Goal: Information Seeking & Learning: Find specific fact

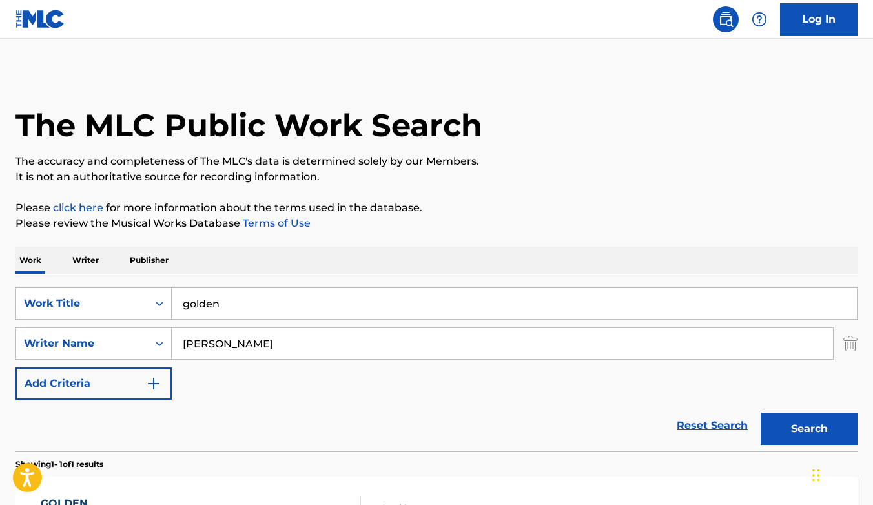
scroll to position [124, 0]
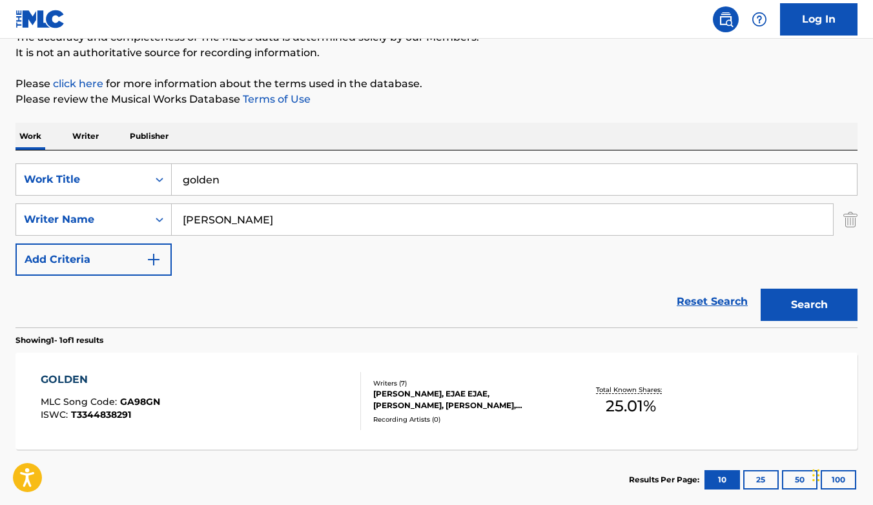
drag, startPoint x: 293, startPoint y: 221, endPoint x: 177, endPoint y: 221, distance: 115.6
click at [177, 221] on input "mark sonnenblick" at bounding box center [502, 219] width 661 height 31
click at [231, 189] on input "golden" at bounding box center [514, 179] width 685 height 31
type input "g"
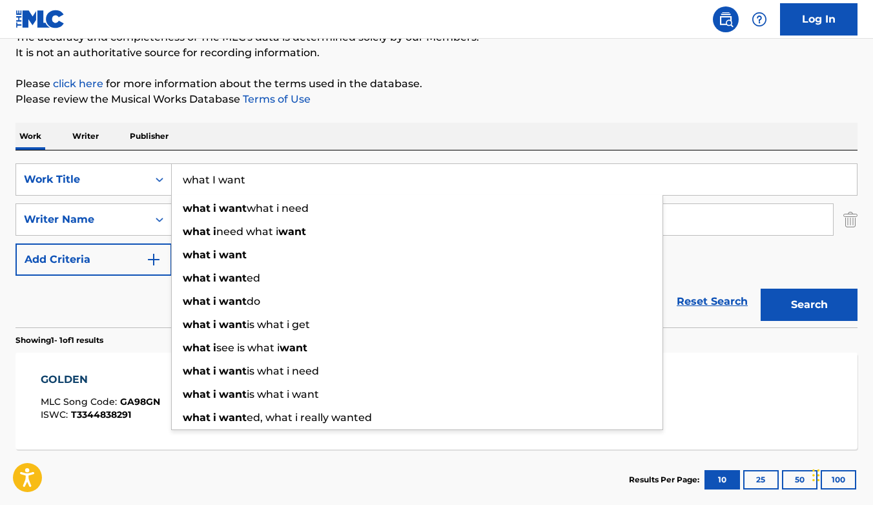
type input "what I want"
click at [122, 307] on div "Reset Search Search" at bounding box center [437, 302] width 842 height 52
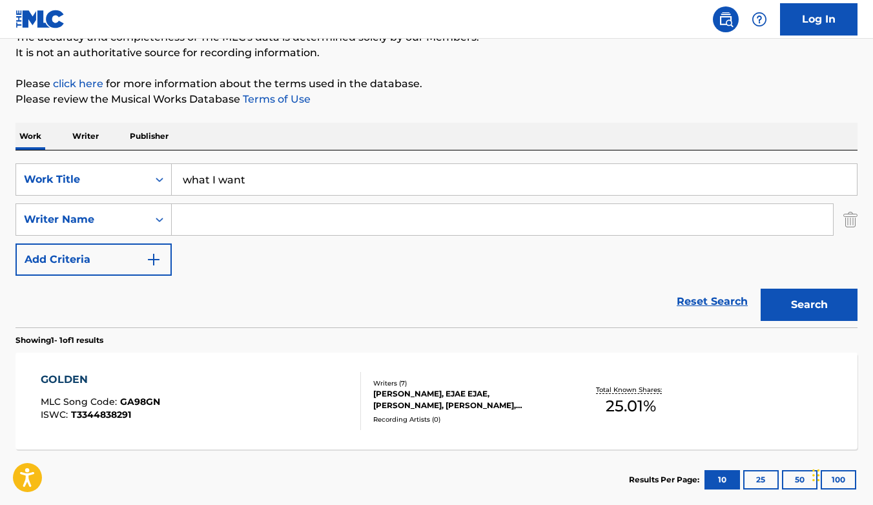
click at [213, 227] on input "Search Form" at bounding box center [502, 219] width 661 height 31
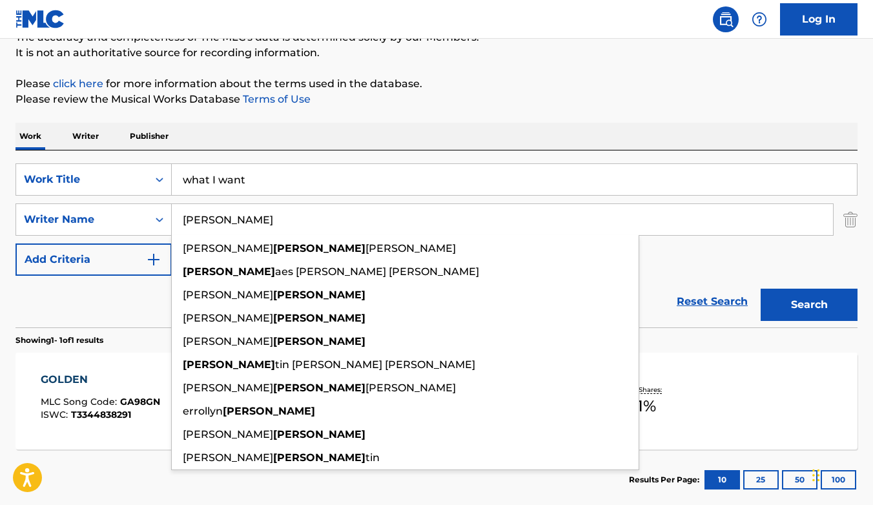
click at [241, 219] on input "wallen" at bounding box center [502, 219] width 661 height 31
type input "wallen"
click at [128, 302] on div "Reset Search Search" at bounding box center [437, 302] width 842 height 52
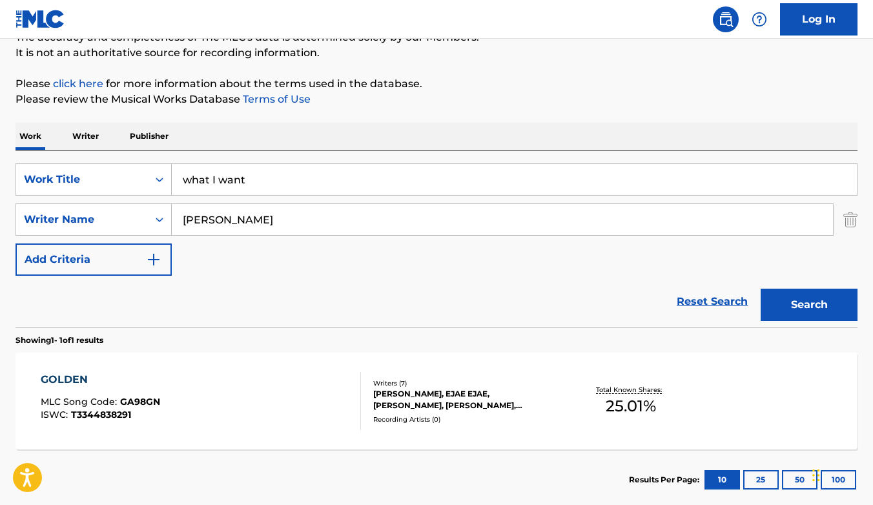
click at [806, 297] on button "Search" at bounding box center [809, 305] width 97 height 32
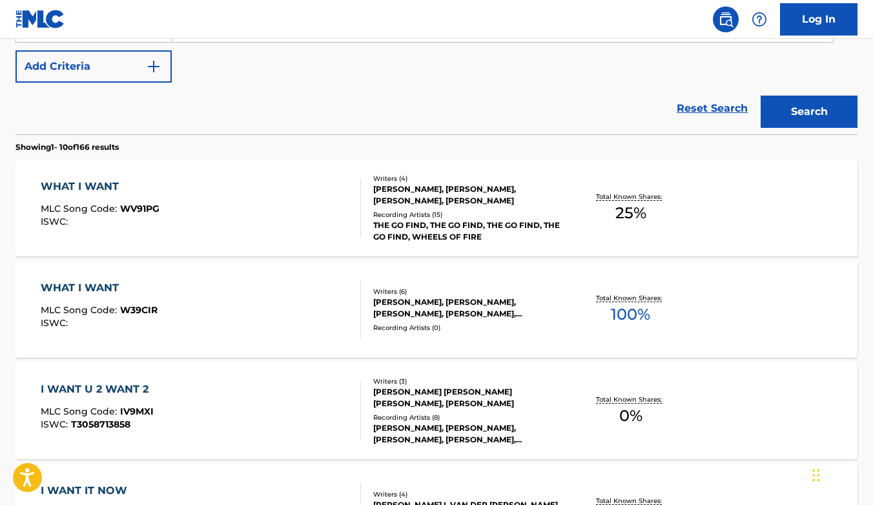
scroll to position [324, 0]
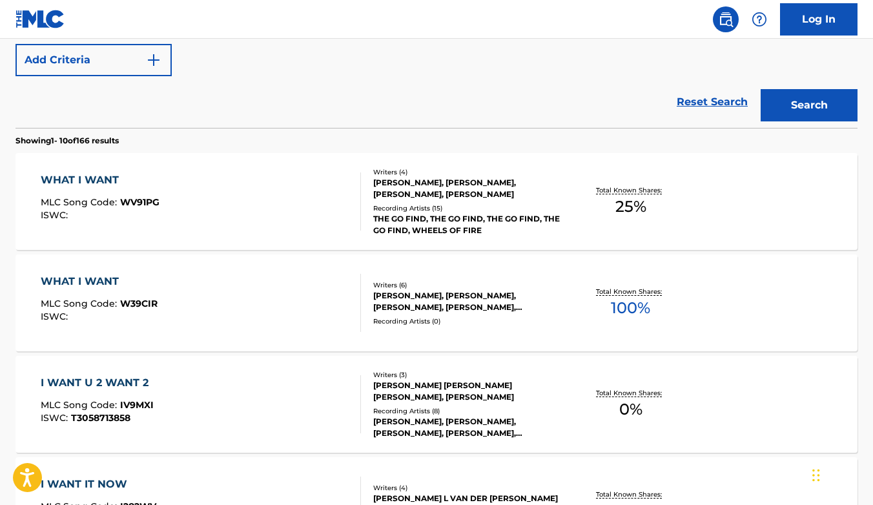
click at [439, 300] on div "JACOB KASHER HINDLIN, MORGAN COLE WALLEN, RYAN VOJTESAK, JOE REEVES, JOHN BYRON…" at bounding box center [467, 301] width 188 height 23
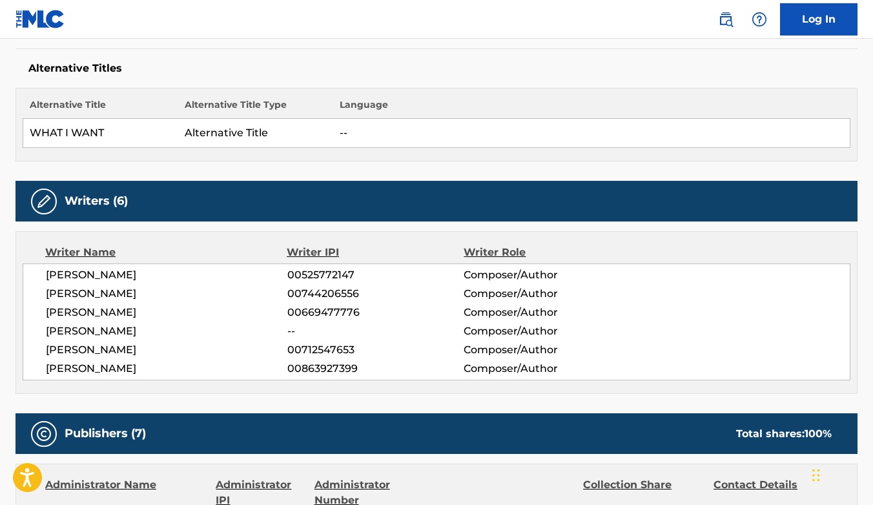
scroll to position [340, 0]
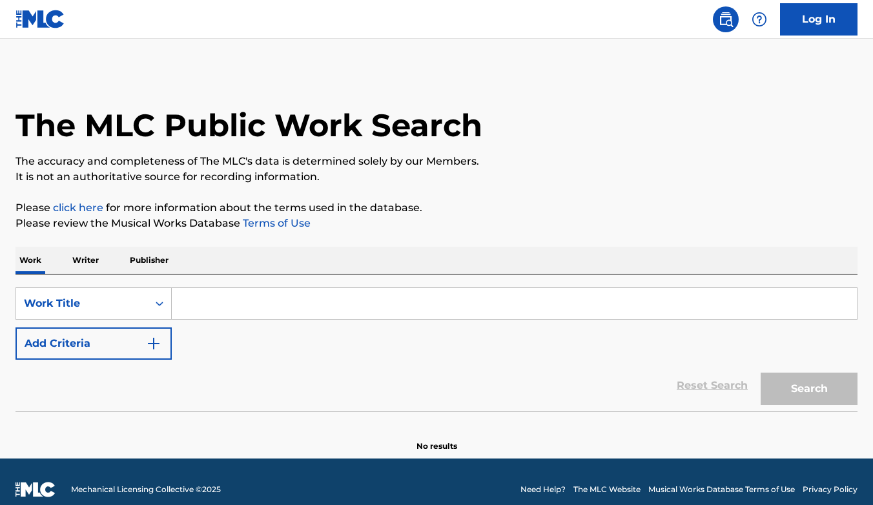
click at [202, 309] on input "Search Form" at bounding box center [514, 303] width 685 height 31
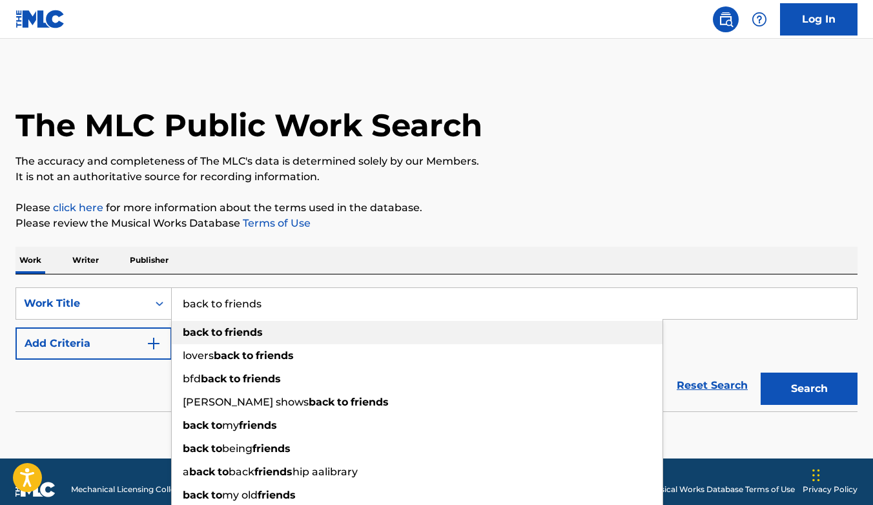
type input "back to friends"
click at [223, 343] on div "back to friends" at bounding box center [417, 332] width 491 height 23
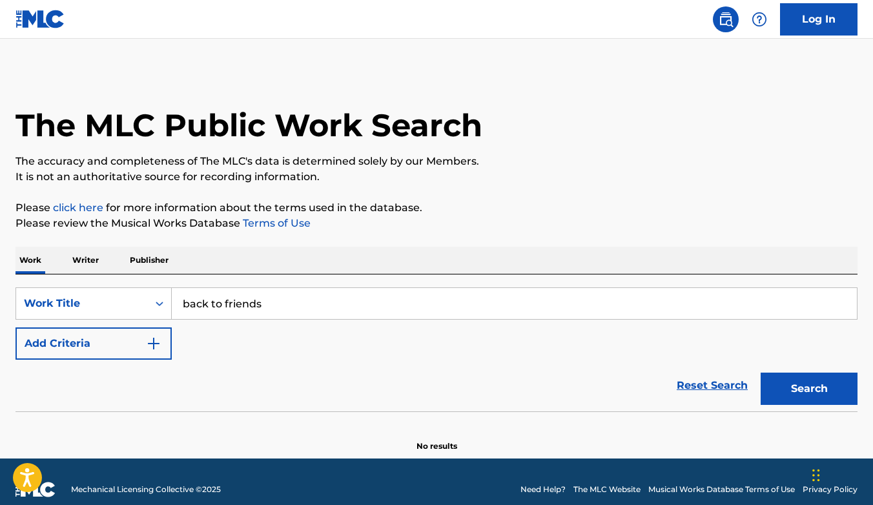
click at [162, 346] on button "Add Criteria" at bounding box center [94, 343] width 156 height 32
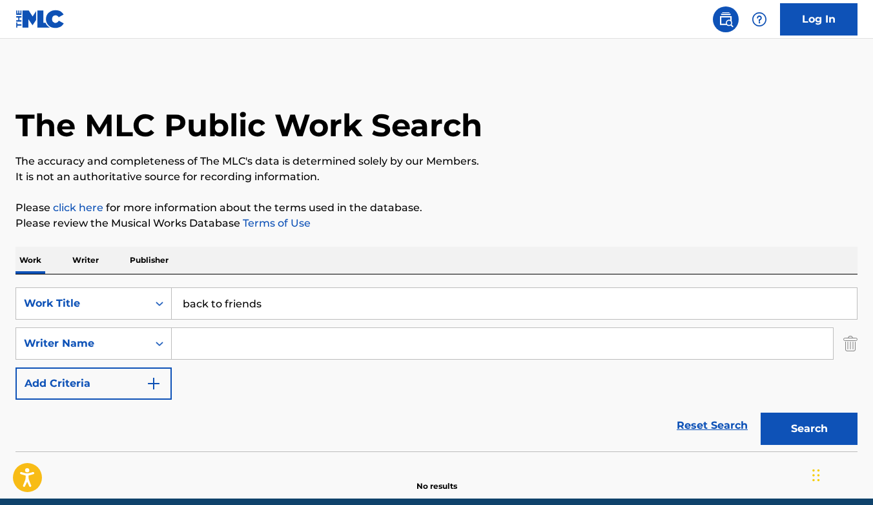
click at [215, 343] on input "Search Form" at bounding box center [502, 343] width 661 height 31
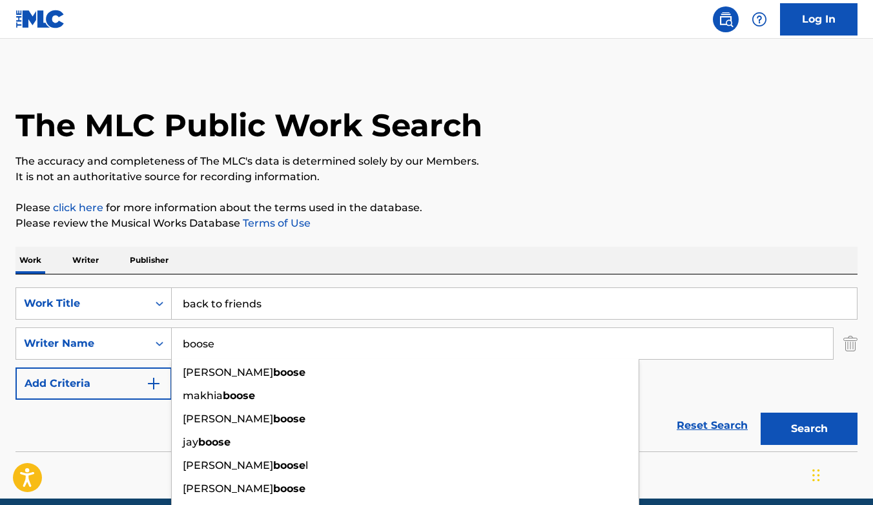
type input "boose"
click at [761, 413] on button "Search" at bounding box center [809, 429] width 97 height 32
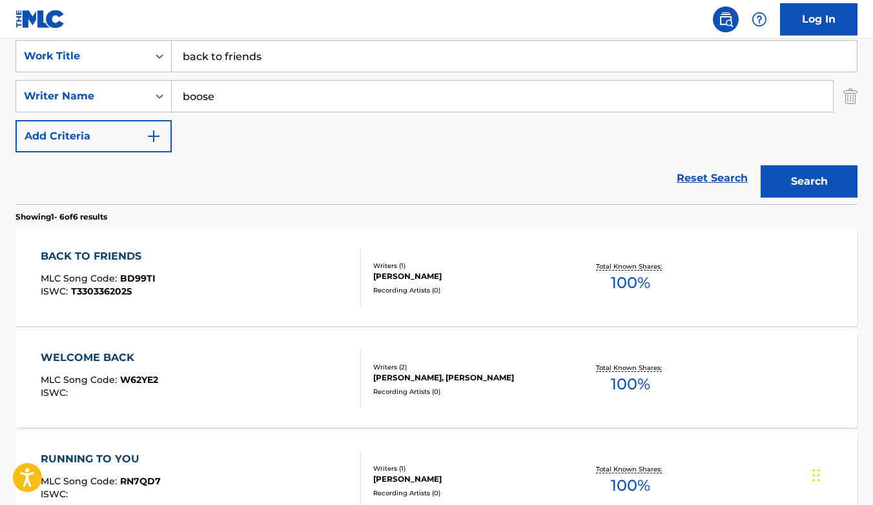
scroll to position [267, 0]
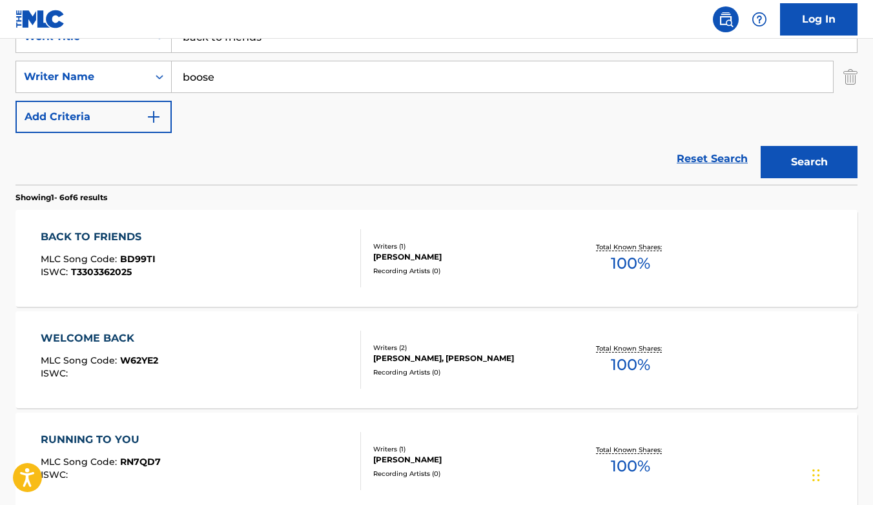
click at [109, 238] on div "BACK TO FRIENDS" at bounding box center [98, 237] width 115 height 16
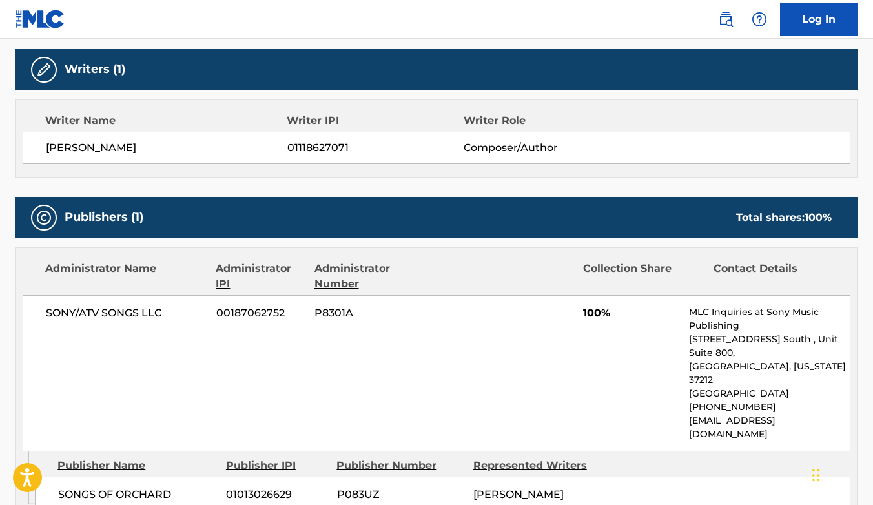
scroll to position [490, 0]
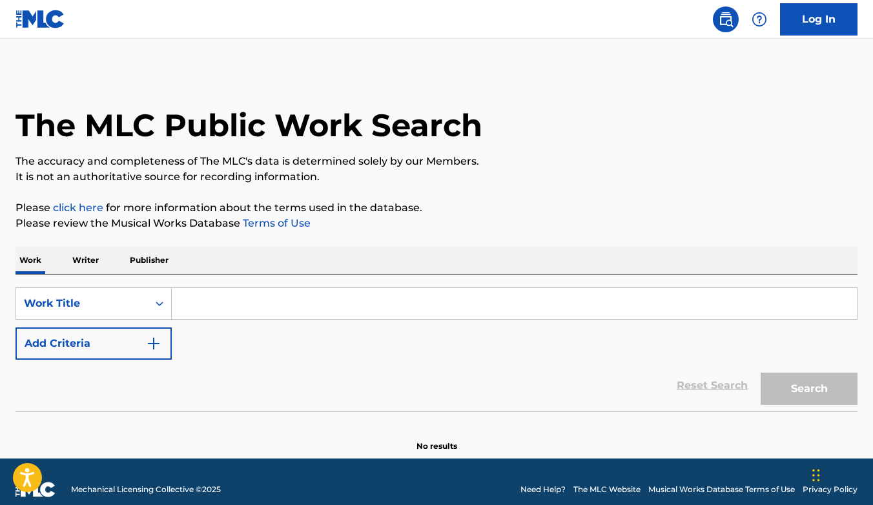
click at [219, 309] on input "Search Form" at bounding box center [514, 303] width 685 height 31
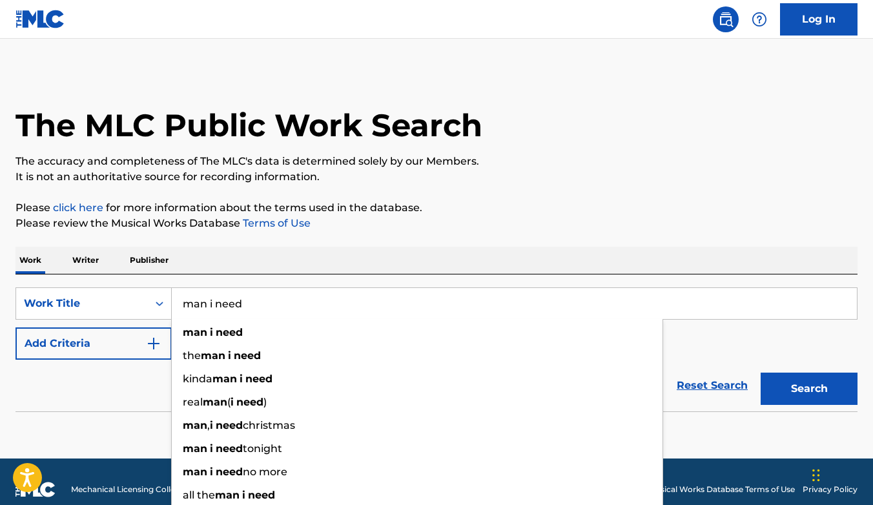
type input "man i need"
click at [575, 198] on div "The MLC Public Work Search The accuracy and completeness of The MLC's data is d…" at bounding box center [436, 261] width 873 height 381
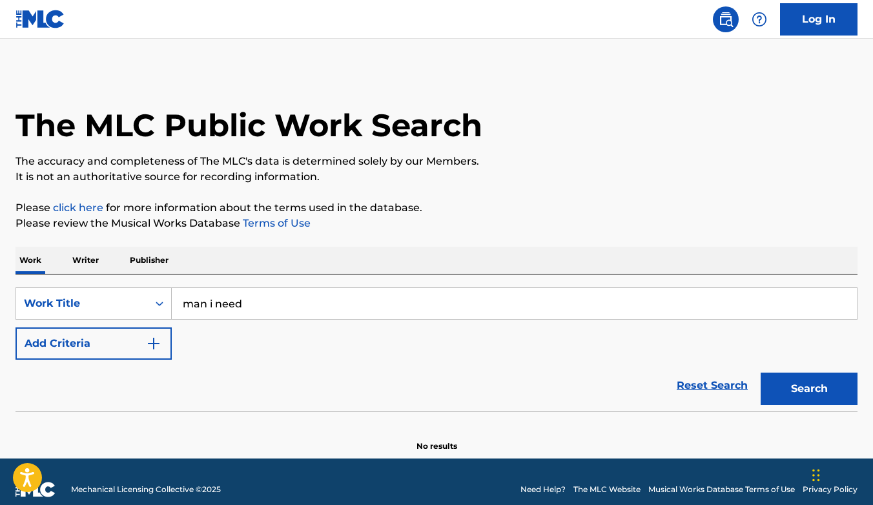
click at [158, 346] on img "Search Form" at bounding box center [154, 344] width 16 height 16
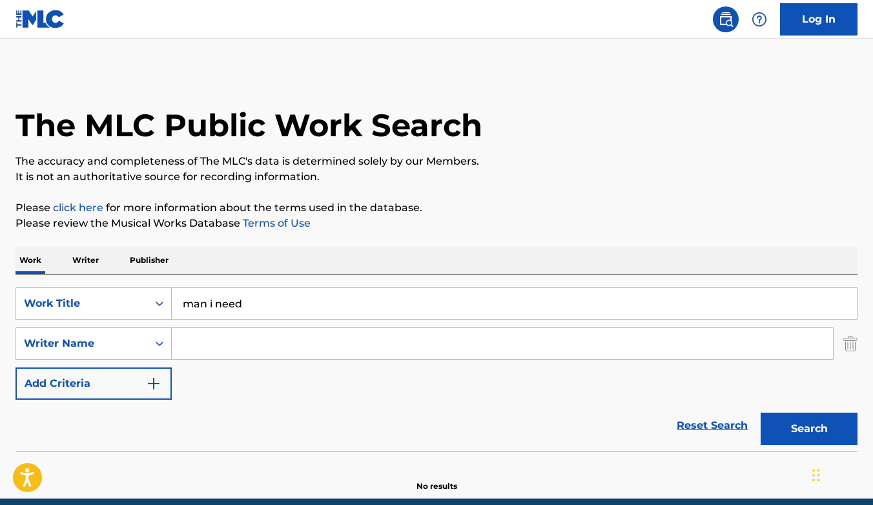
click at [221, 348] on input "Search Form" at bounding box center [502, 343] width 661 height 31
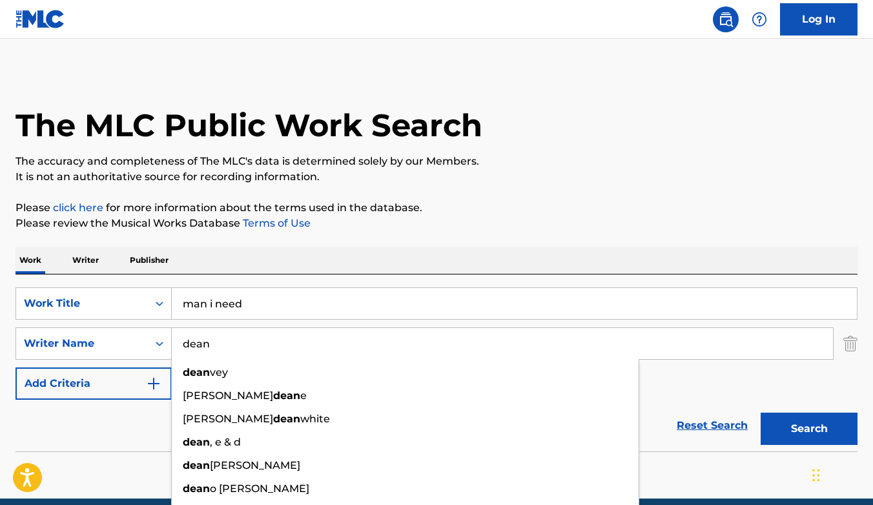
type input "dean"
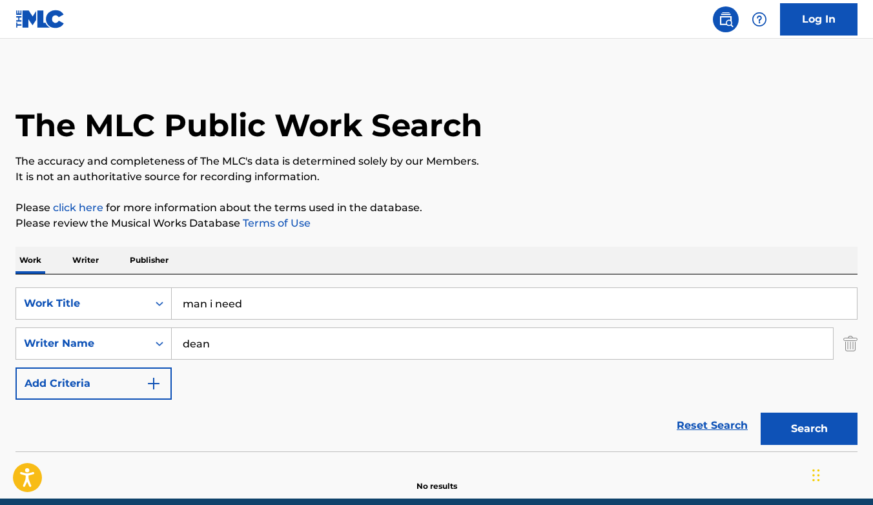
click at [525, 214] on p "Please click here for more information about the terms used in the database." at bounding box center [437, 208] width 842 height 16
click at [794, 424] on button "Search" at bounding box center [809, 429] width 97 height 32
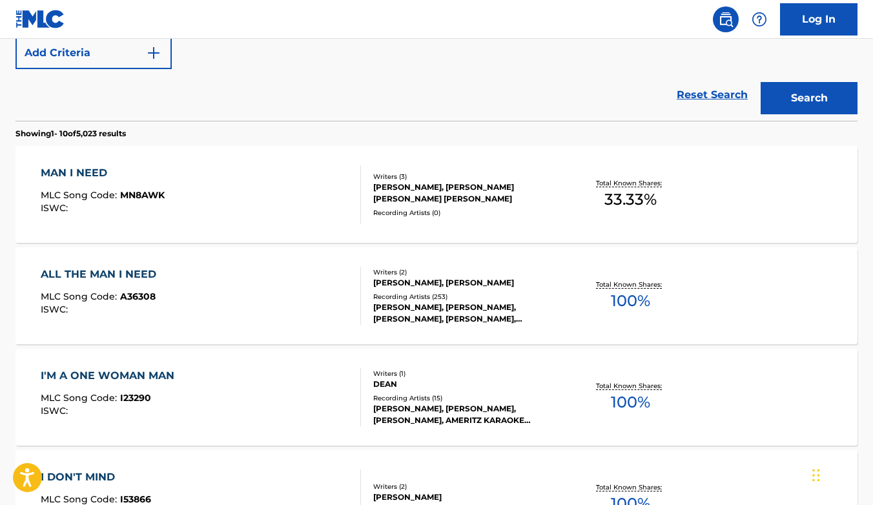
scroll to position [338, 0]
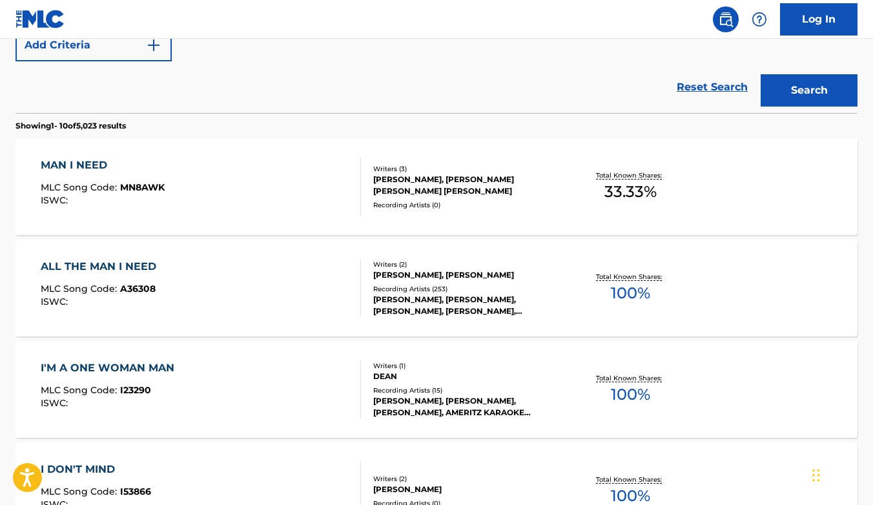
click at [462, 179] on div "ZACH NAHOME, TOBIAS MACDONALD JESSO, OLIVIA LAURYN DEAN" at bounding box center [467, 185] width 188 height 23
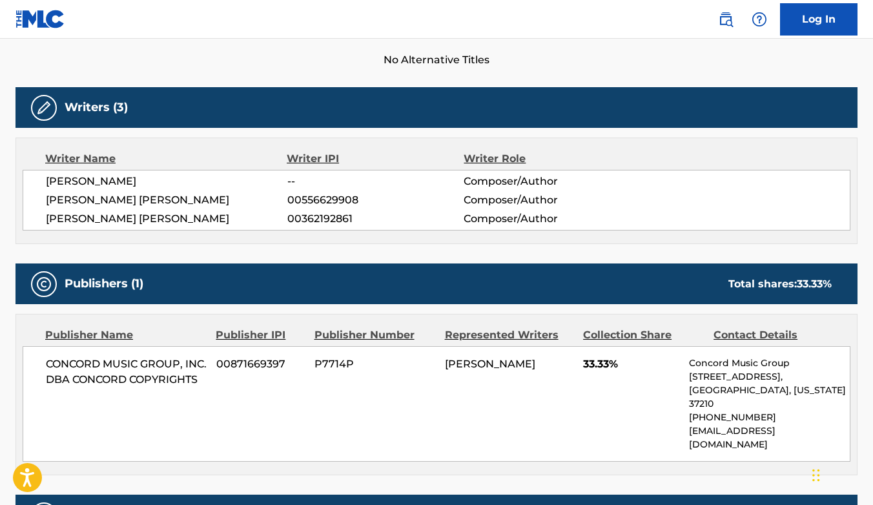
scroll to position [459, 0]
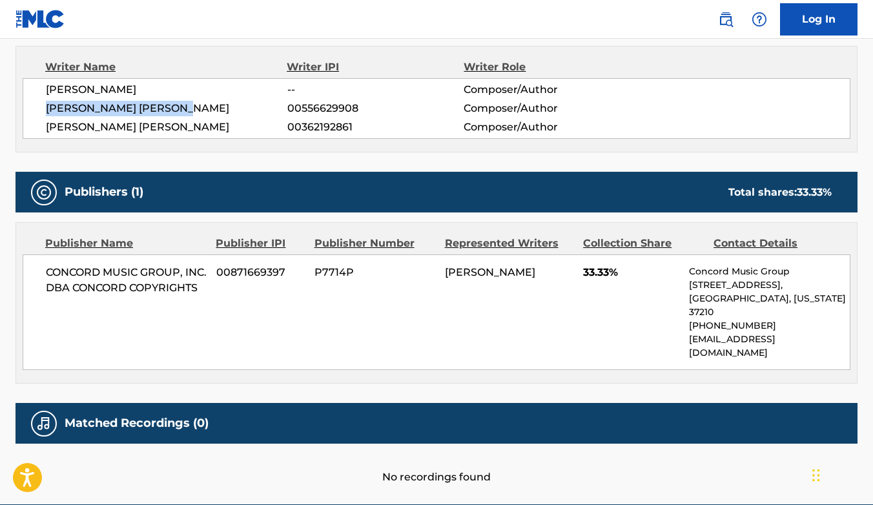
drag, startPoint x: 47, startPoint y: 108, endPoint x: 200, endPoint y: 110, distance: 152.4
click at [200, 110] on span "TOBIAS MACDONALD JESSO" at bounding box center [167, 109] width 242 height 16
copy span "TOBIAS MACDONALD JESSO"
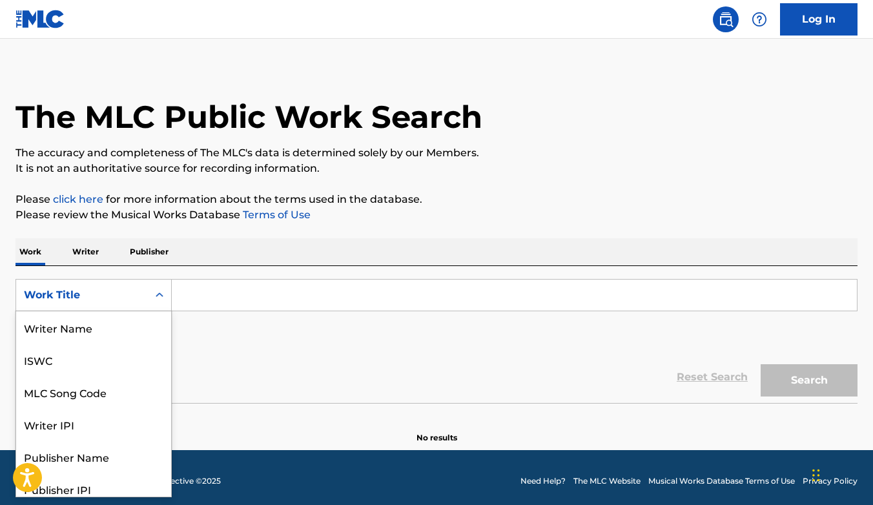
scroll to position [65, 0]
click at [156, 298] on icon "Search Form" at bounding box center [159, 295] width 13 height 13
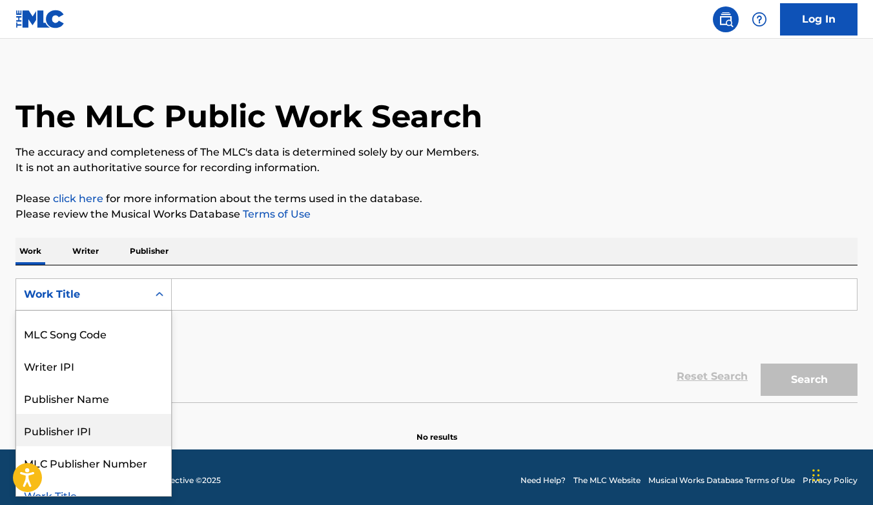
scroll to position [0, 0]
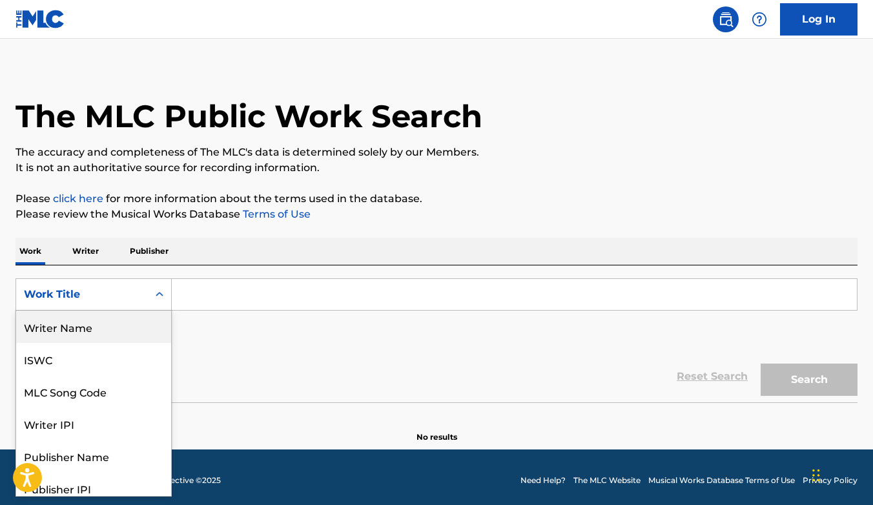
click at [102, 322] on div "Writer Name" at bounding box center [93, 327] width 155 height 32
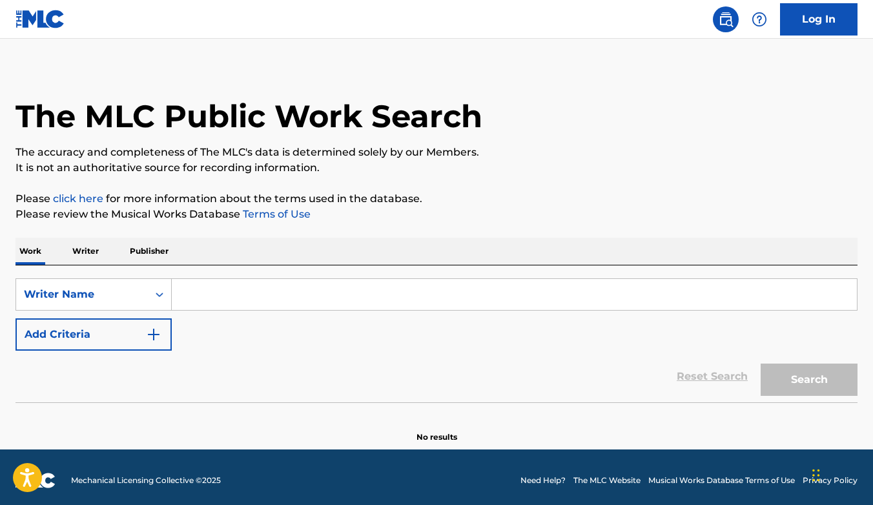
click at [236, 291] on input "Search Form" at bounding box center [514, 294] width 685 height 31
paste input "TOBIAS MACDONALD JESSO"
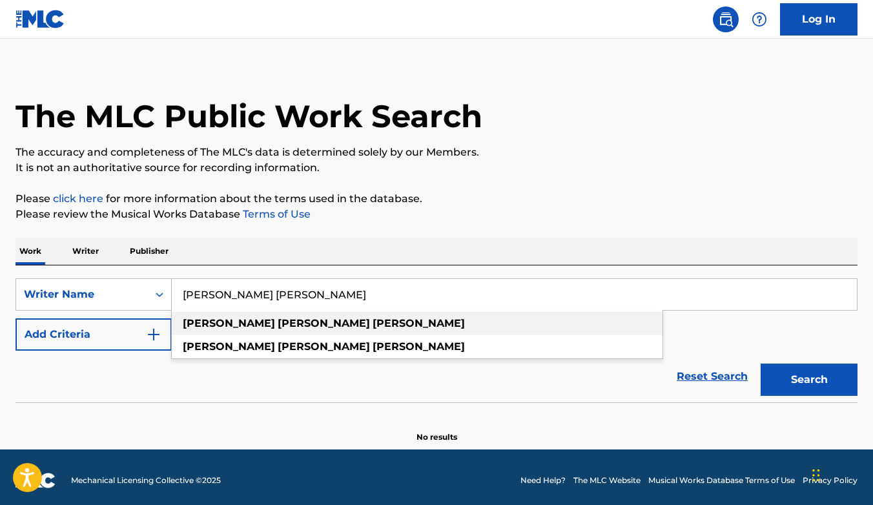
click at [373, 326] on strong "jesso" at bounding box center [419, 323] width 92 height 12
type input "tobias macdonald jesso"
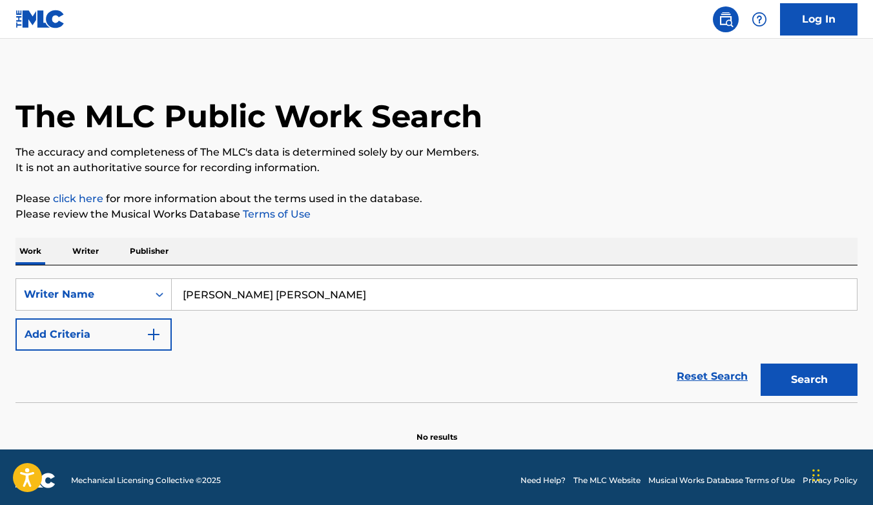
click at [789, 383] on button "Search" at bounding box center [809, 380] width 97 height 32
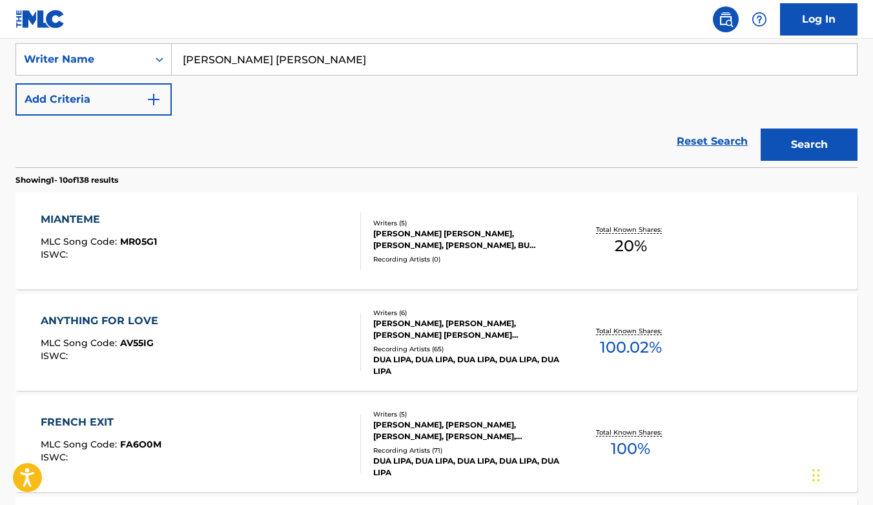
scroll to position [248, 0]
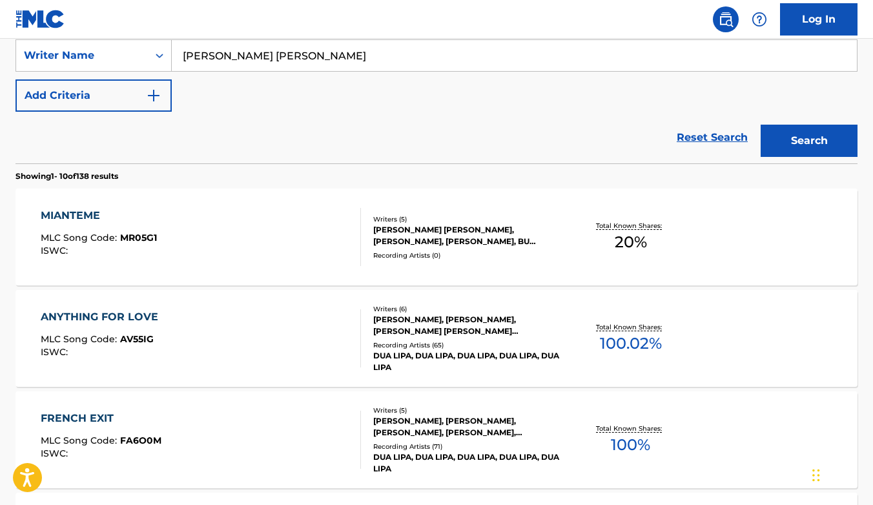
click at [87, 212] on div "MIANTEME" at bounding box center [99, 216] width 116 height 16
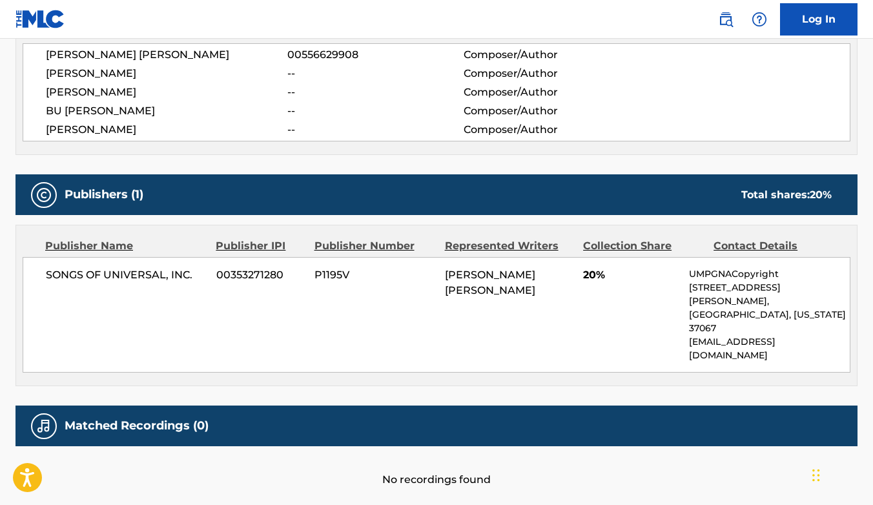
scroll to position [516, 0]
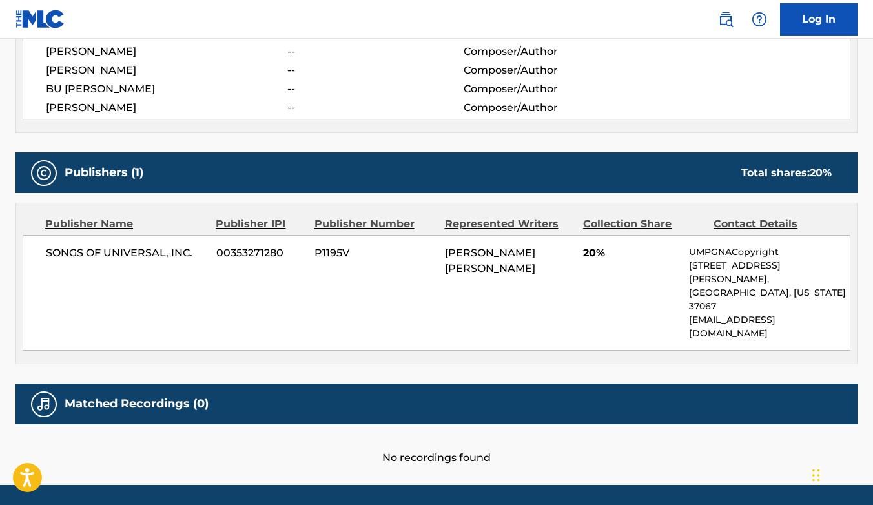
scroll to position [248, 0]
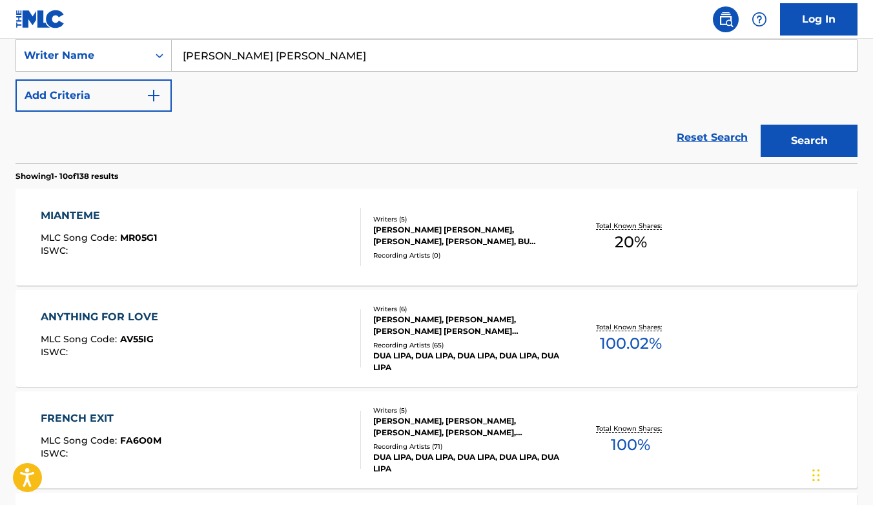
click at [120, 313] on div "ANYTHING FOR LOVE" at bounding box center [103, 317] width 124 height 16
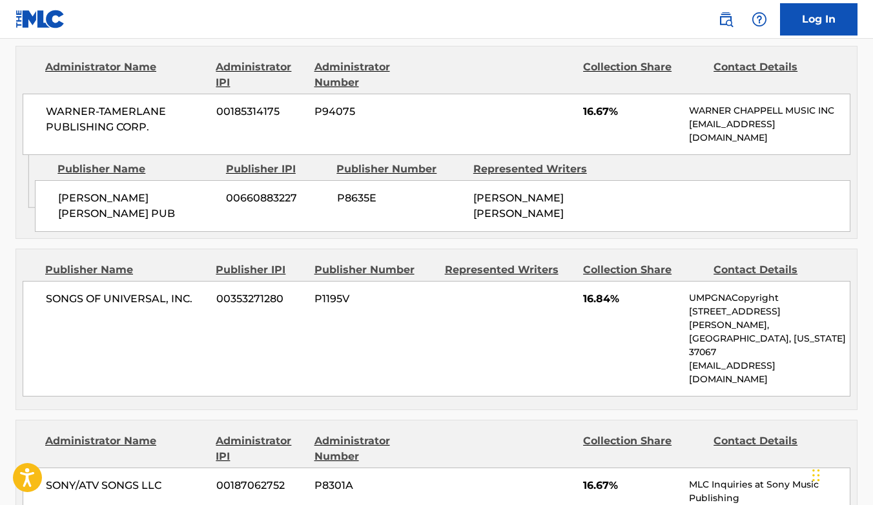
scroll to position [906, 0]
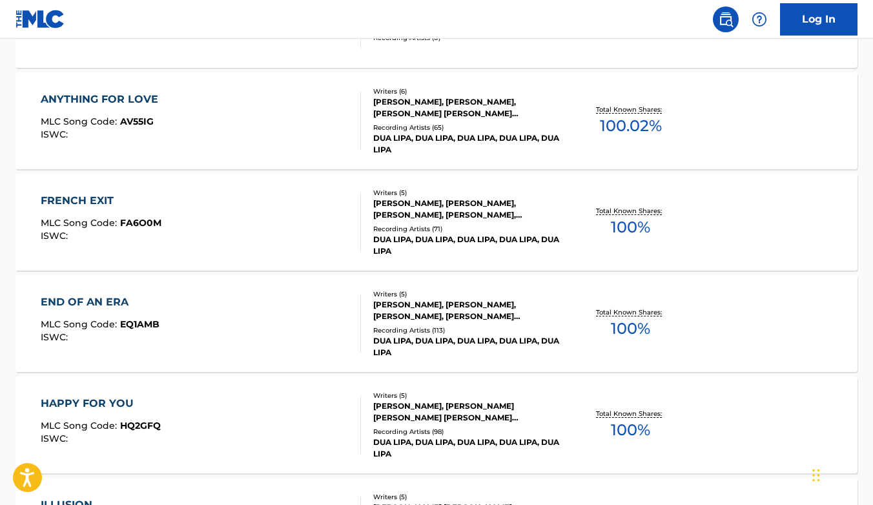
scroll to position [475, 0]
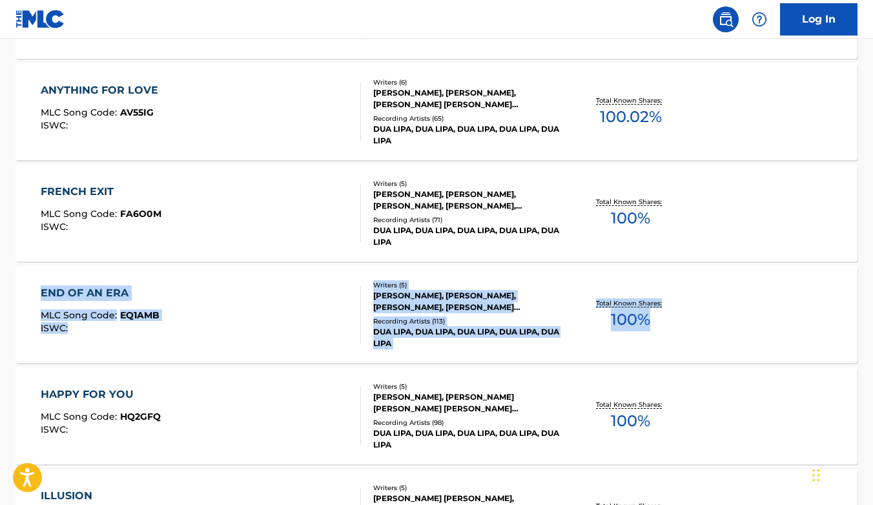
click at [101, 295] on div "END OF AN ERA" at bounding box center [100, 293] width 119 height 16
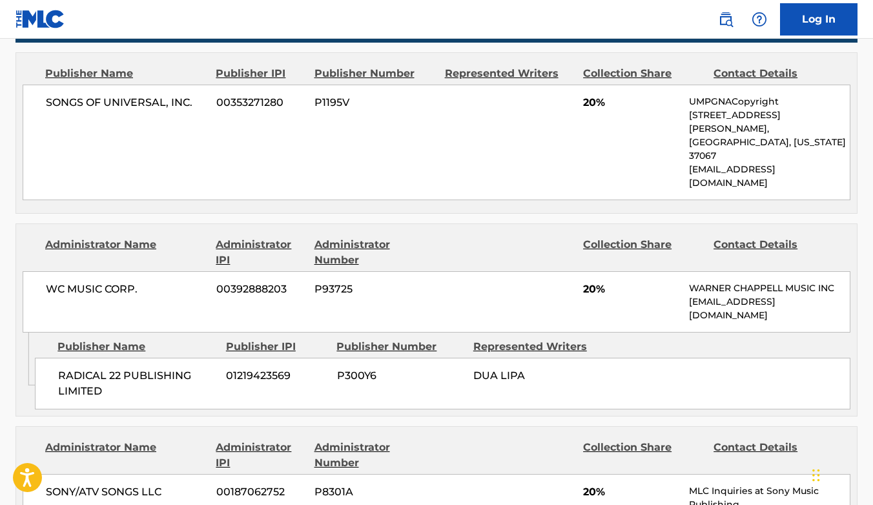
scroll to position [659, 0]
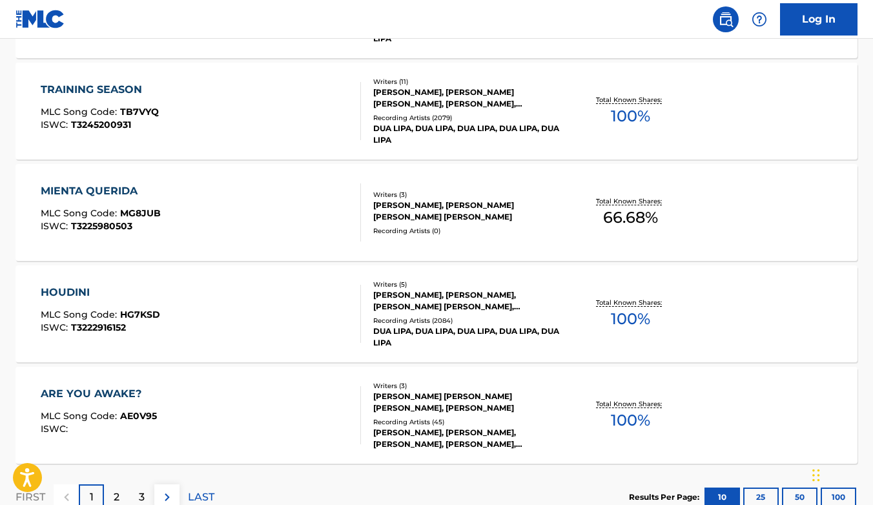
scroll to position [984, 0]
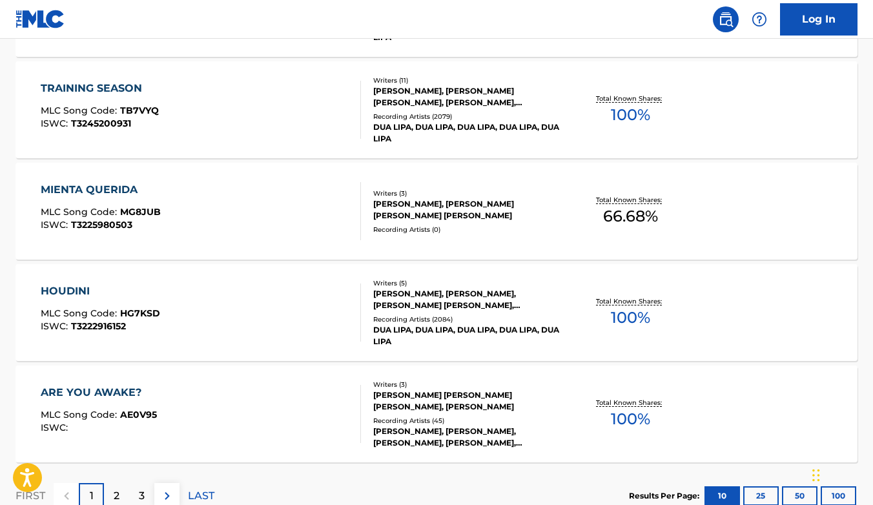
click at [80, 185] on div "MIENTA QUERIDA" at bounding box center [101, 190] width 120 height 16
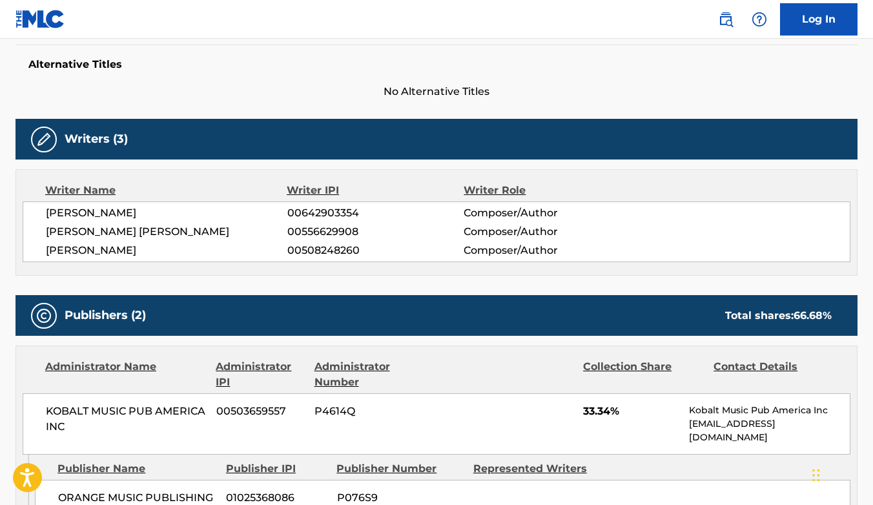
scroll to position [334, 0]
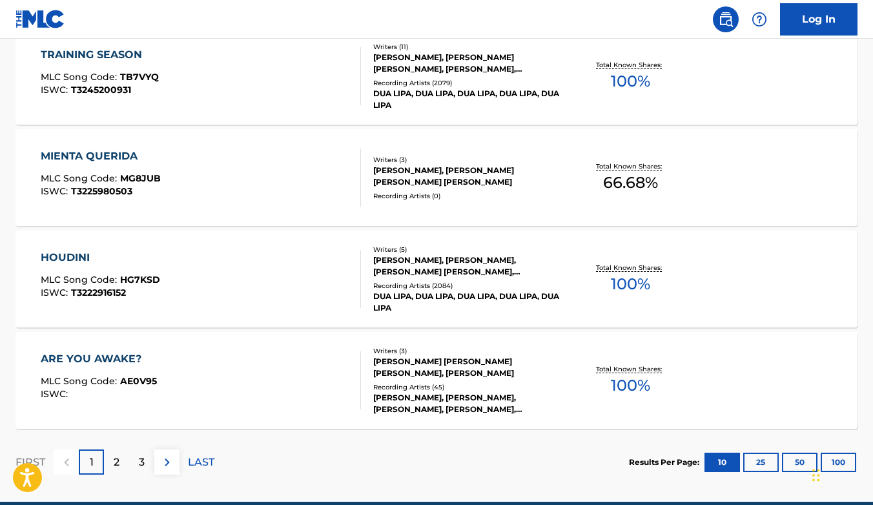
scroll to position [1034, 0]
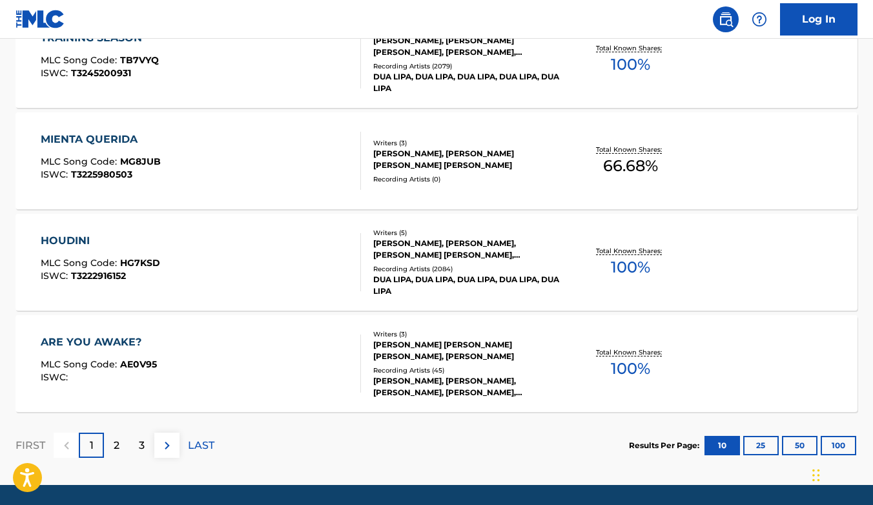
click at [94, 337] on div "ARE YOU AWAKE?" at bounding box center [99, 343] width 116 height 16
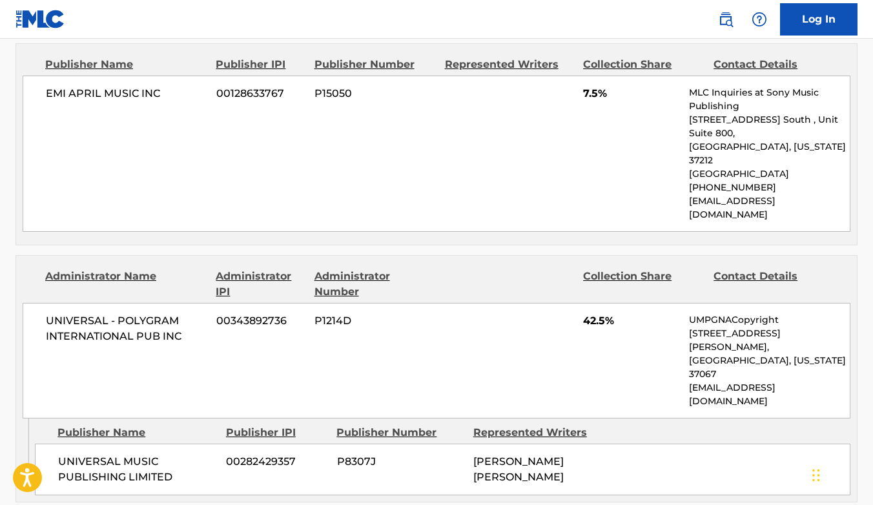
scroll to position [1115, 0]
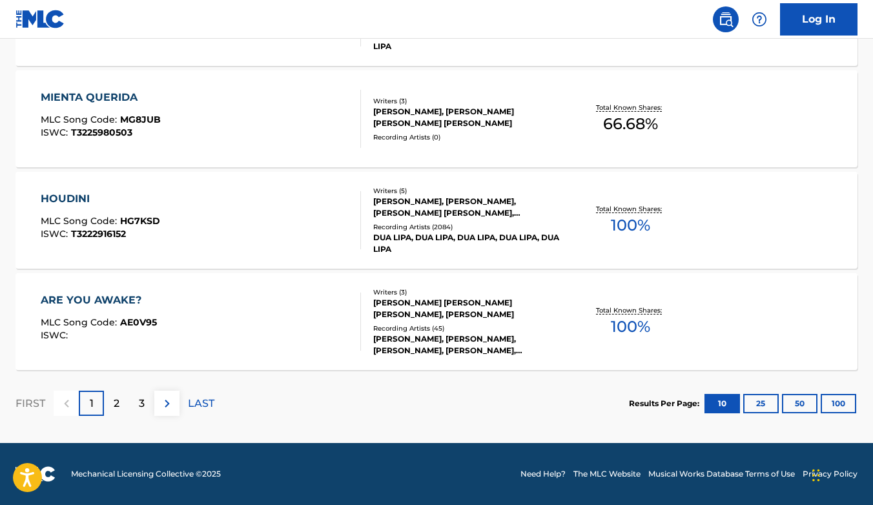
scroll to position [1068, 0]
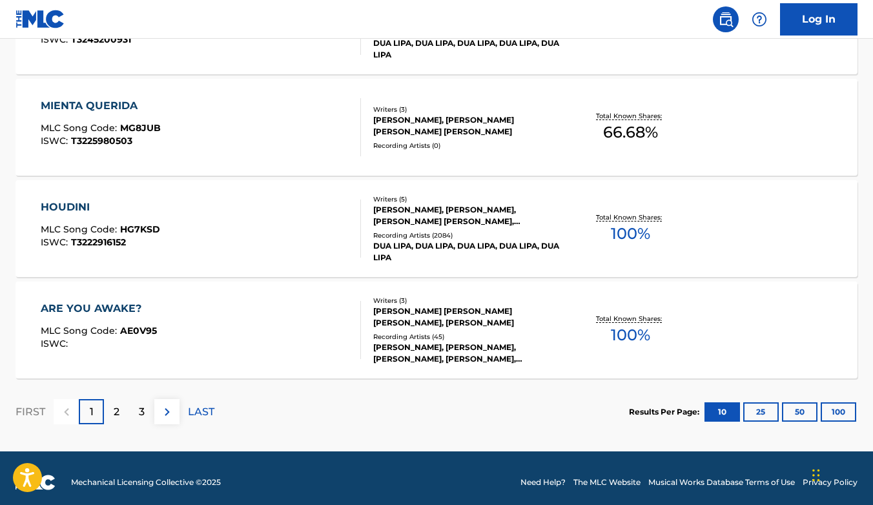
click at [120, 413] on div "2" at bounding box center [116, 411] width 25 height 25
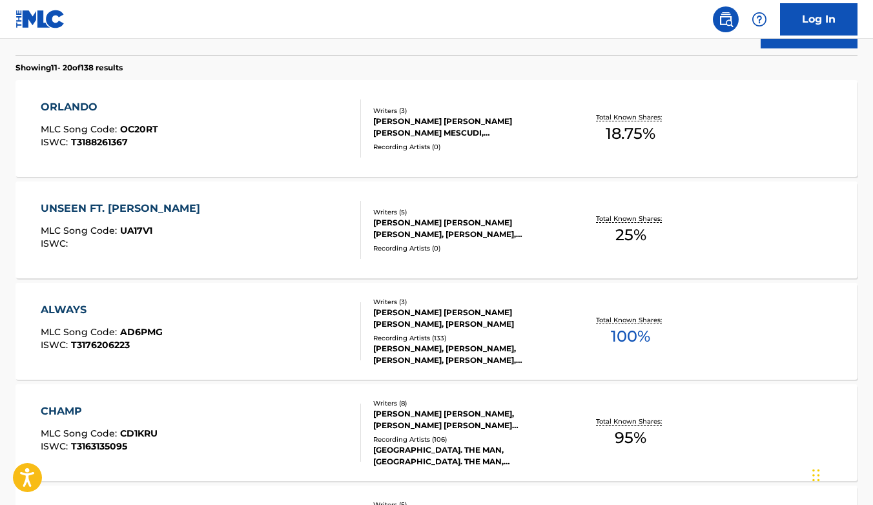
scroll to position [358, 0]
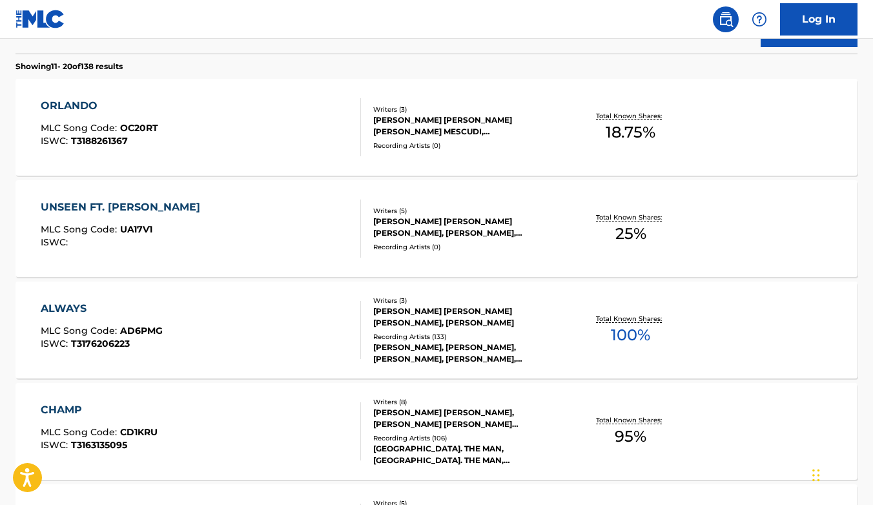
click at [60, 307] on div "ALWAYS" at bounding box center [102, 309] width 122 height 16
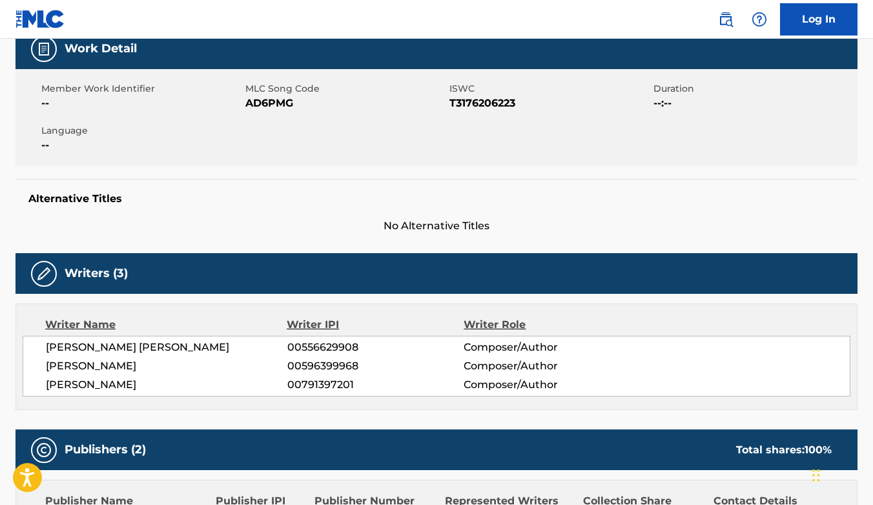
scroll to position [287, 0]
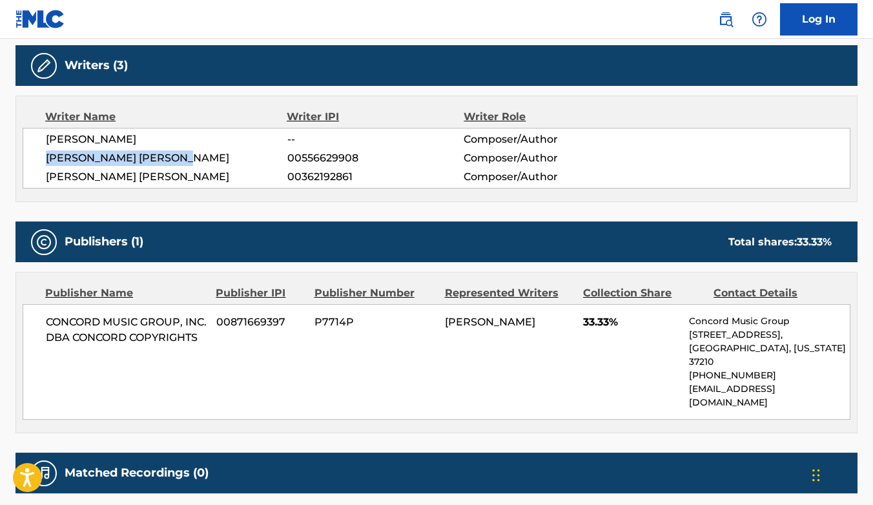
scroll to position [407, 0]
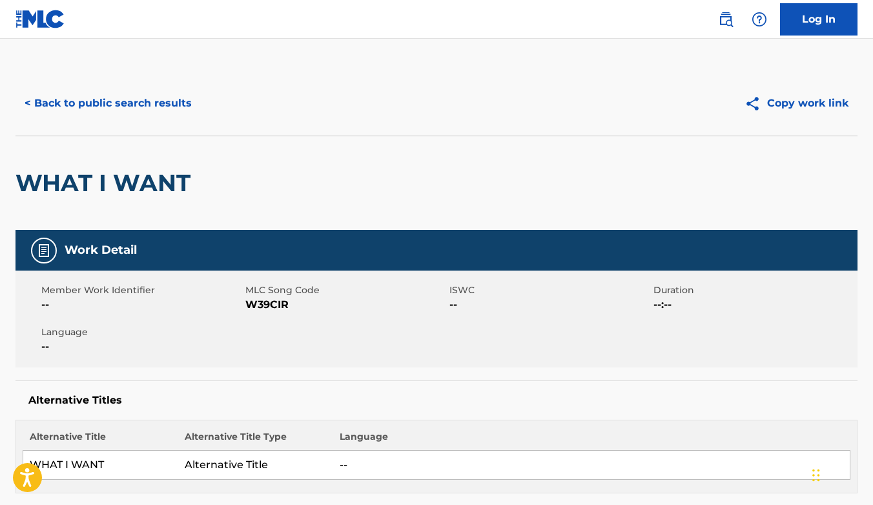
click at [76, 110] on button "< Back to public search results" at bounding box center [108, 103] width 185 height 32
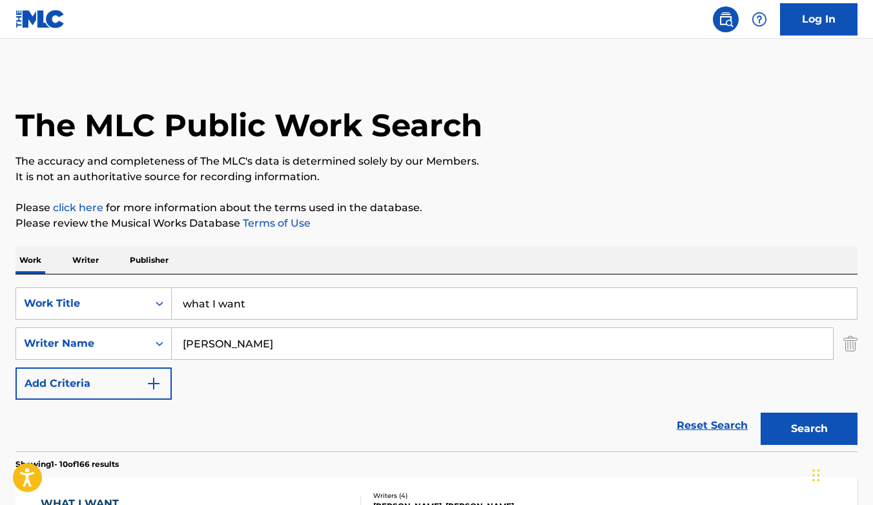
drag, startPoint x: 269, startPoint y: 311, endPoint x: 187, endPoint y: 295, distance: 83.6
click at [187, 299] on input "what I want" at bounding box center [514, 303] width 685 height 31
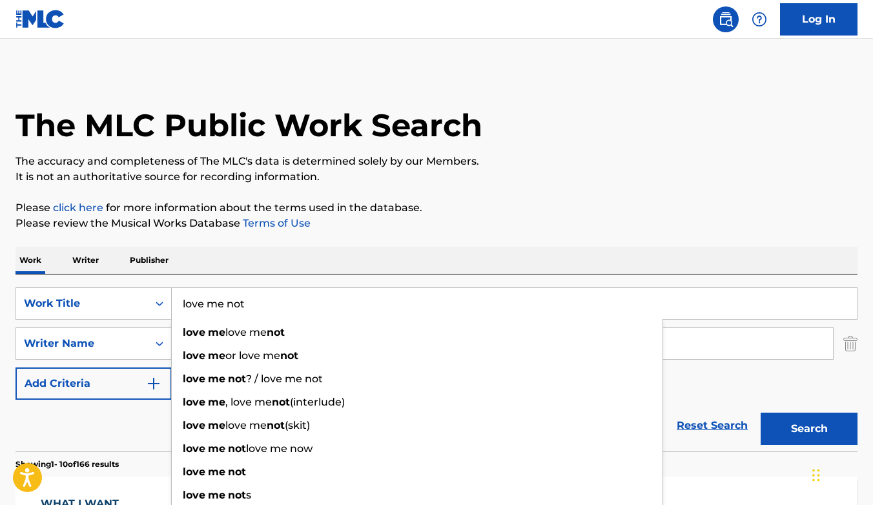
type input "love me not"
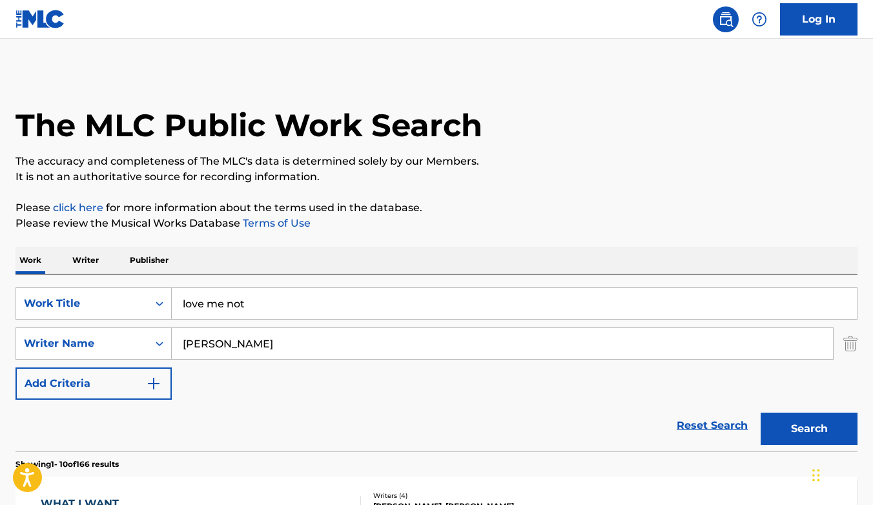
click at [455, 212] on p "Please click here for more information about the terms used in the database." at bounding box center [437, 208] width 842 height 16
drag, startPoint x: 229, startPoint y: 342, endPoint x: 101, endPoint y: 336, distance: 128.0
click at [115, 342] on div "SearchWithCriteriac5cc56ba-fda9-479f-8d9a-f49214c9b2a1 Writer Name wallen" at bounding box center [437, 343] width 842 height 32
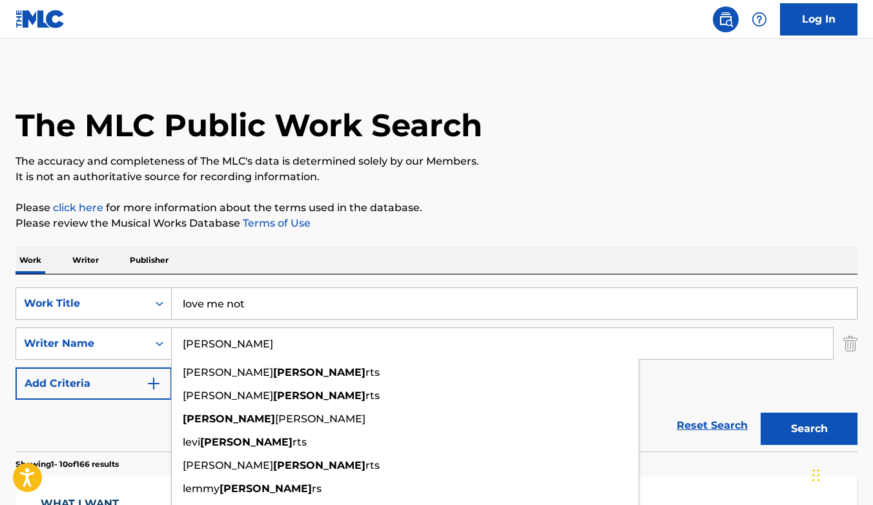
type input "lenae"
click at [761, 413] on button "Search" at bounding box center [809, 429] width 97 height 32
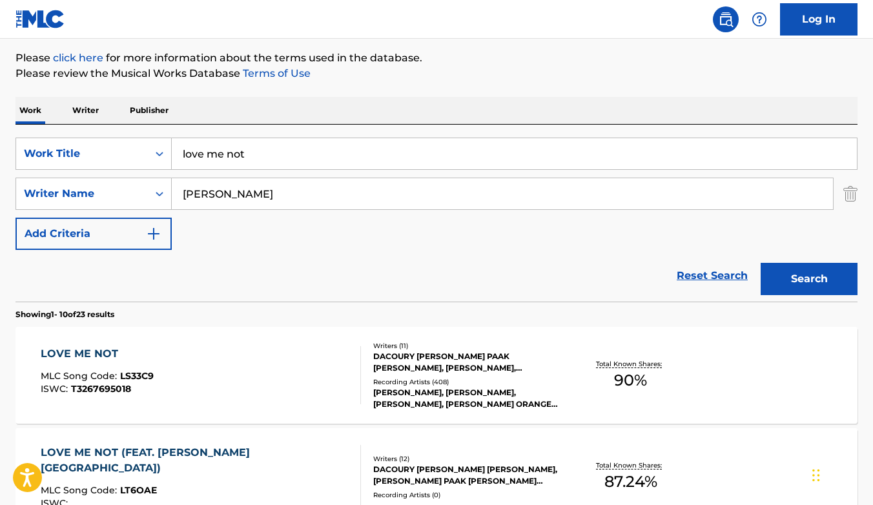
scroll to position [245, 0]
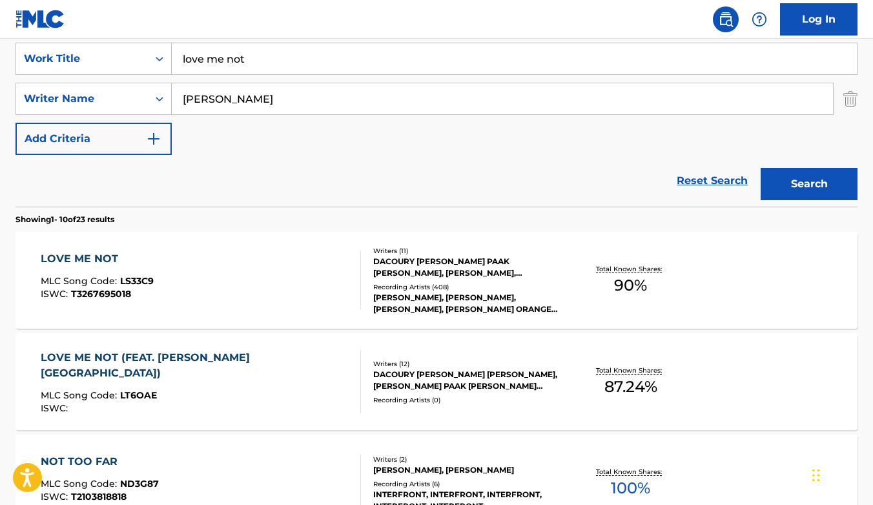
click at [438, 269] on div "DACOURY DAHI NATCHE, BRANDON PAAK ANDERSON, BRENT REYNOLDS, JULIAN NIXON, CRAIG…" at bounding box center [467, 267] width 188 height 23
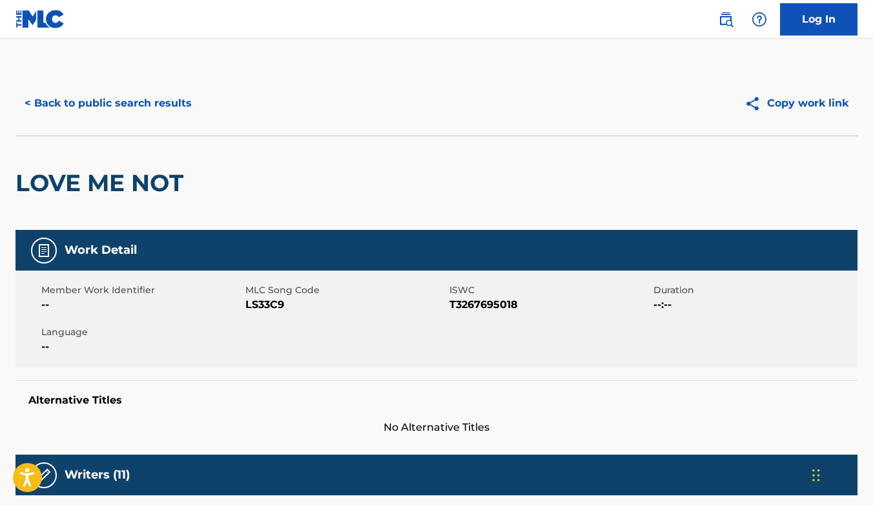
scroll to position [245, 0]
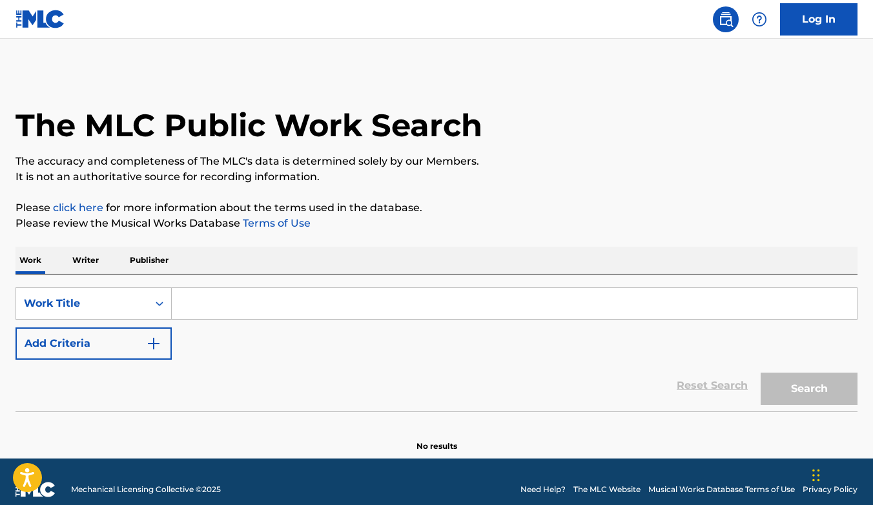
click at [246, 303] on input "Search Form" at bounding box center [514, 303] width 685 height 31
click at [155, 300] on icon "Search Form" at bounding box center [159, 303] width 13 height 13
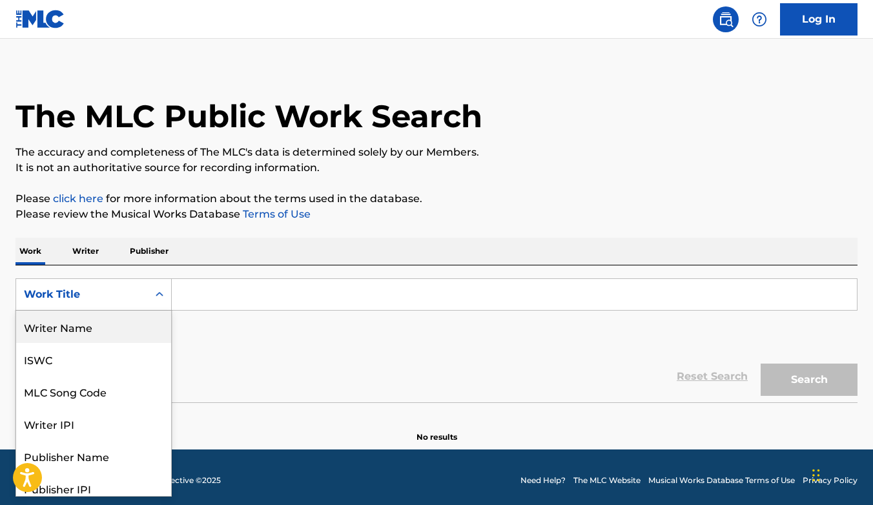
click at [98, 329] on div "Writer Name" at bounding box center [93, 327] width 155 height 32
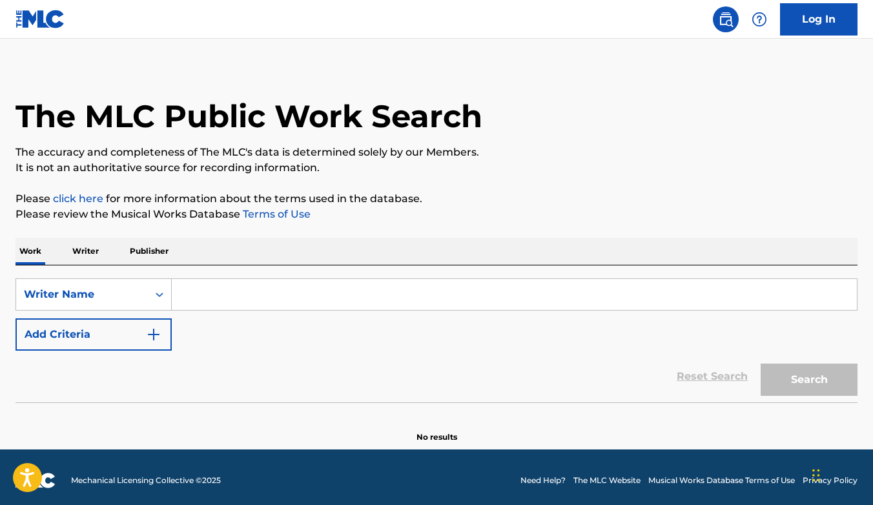
click at [218, 287] on input "Search Form" at bounding box center [514, 294] width 685 height 31
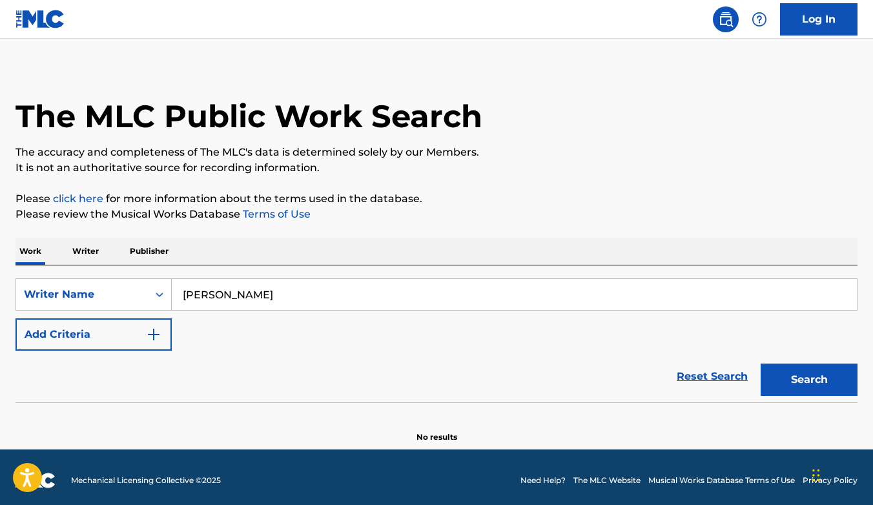
type input "jacob kasher hindlin"
click at [813, 381] on button "Search" at bounding box center [809, 380] width 97 height 32
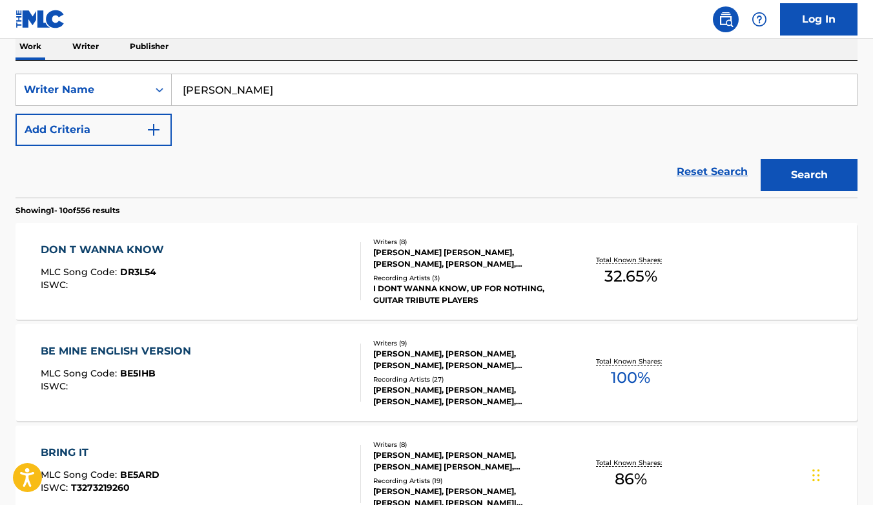
scroll to position [215, 0]
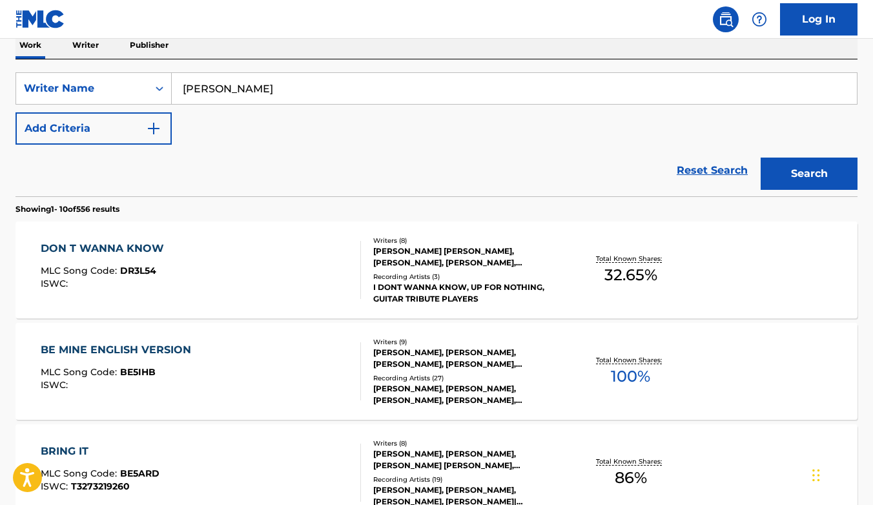
click at [92, 253] on div "DON T WANNA KNOW" at bounding box center [106, 249] width 130 height 16
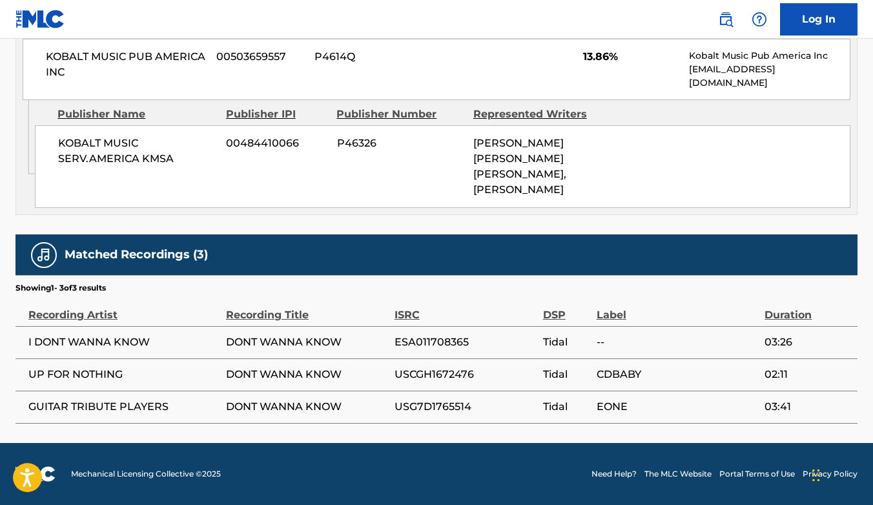
scroll to position [1696, 0]
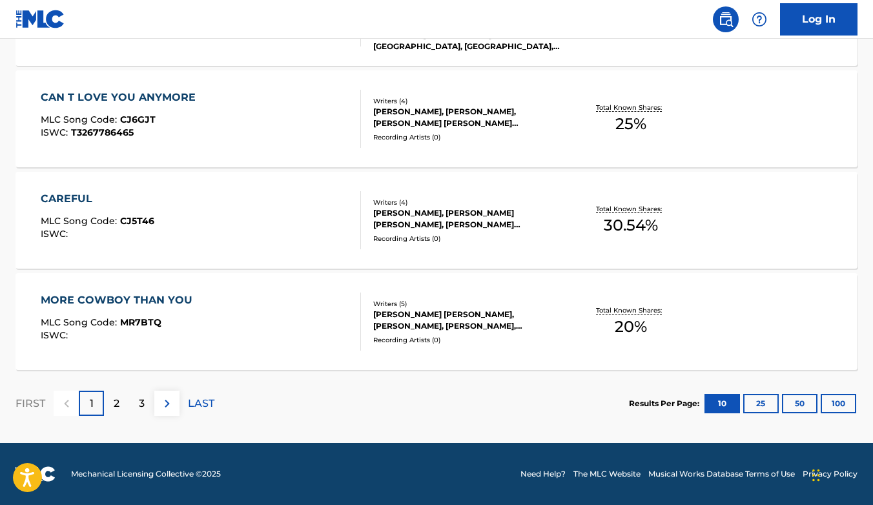
scroll to position [215, 0]
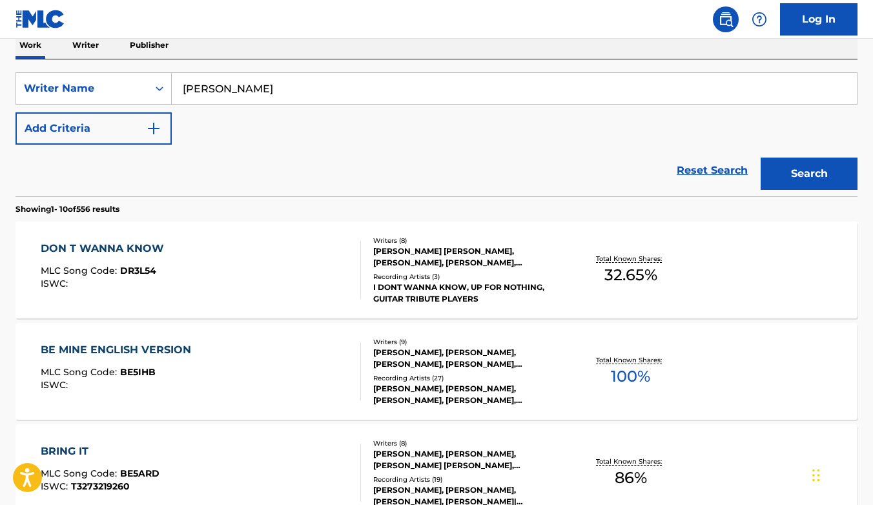
click at [129, 345] on div "BE MINE ENGLISH VERSION" at bounding box center [119, 350] width 157 height 16
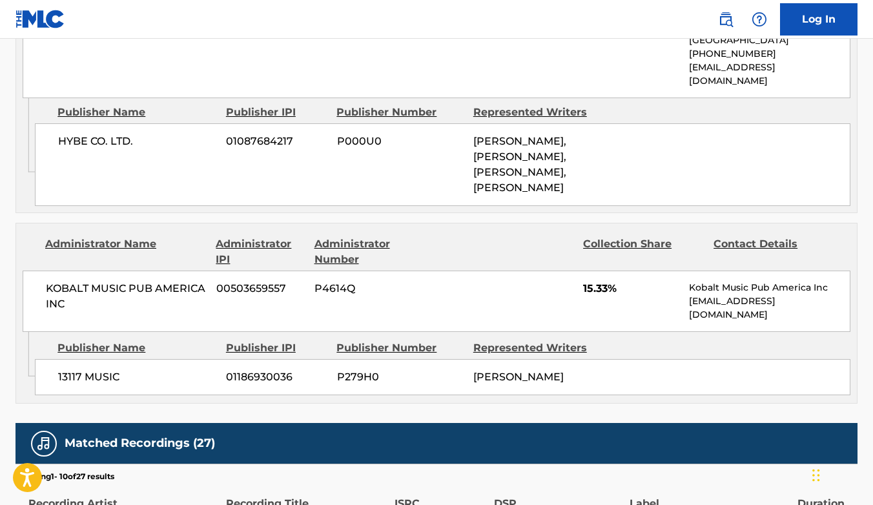
scroll to position [1374, 0]
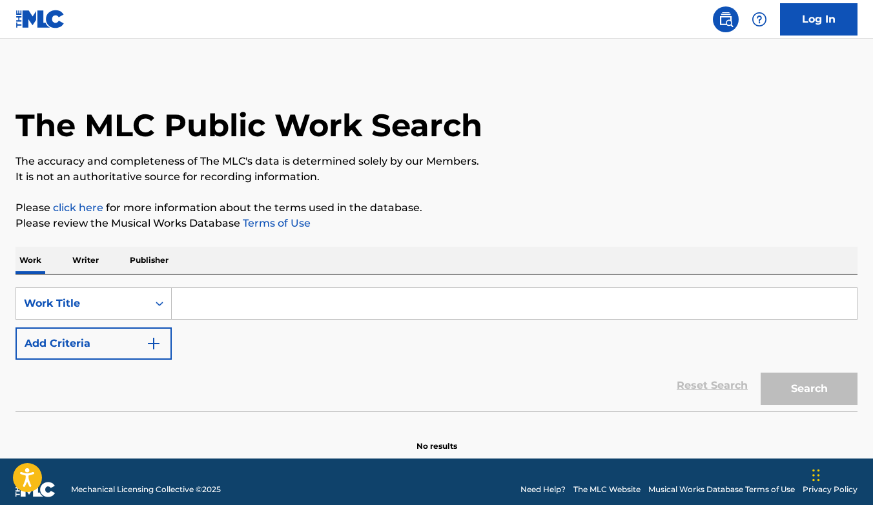
click at [211, 313] on input "Search Form" at bounding box center [514, 303] width 685 height 31
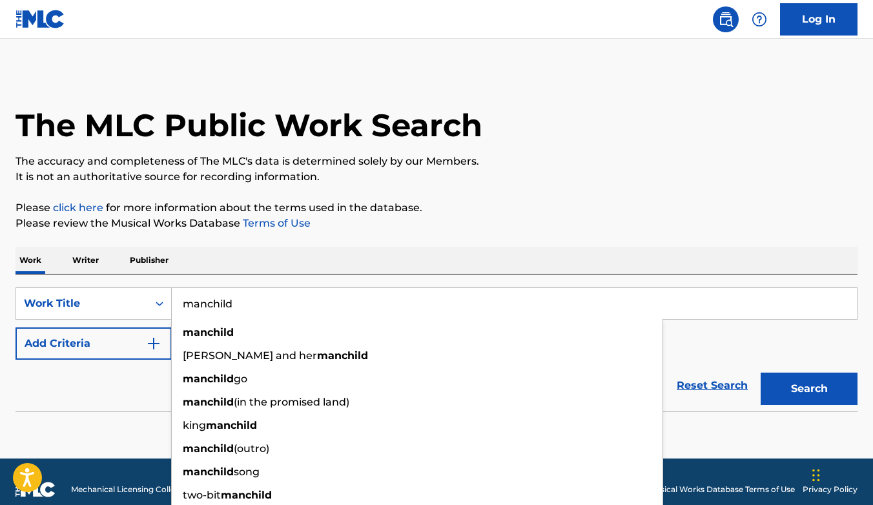
type input "manchild"
click at [85, 413] on section at bounding box center [437, 414] width 842 height 7
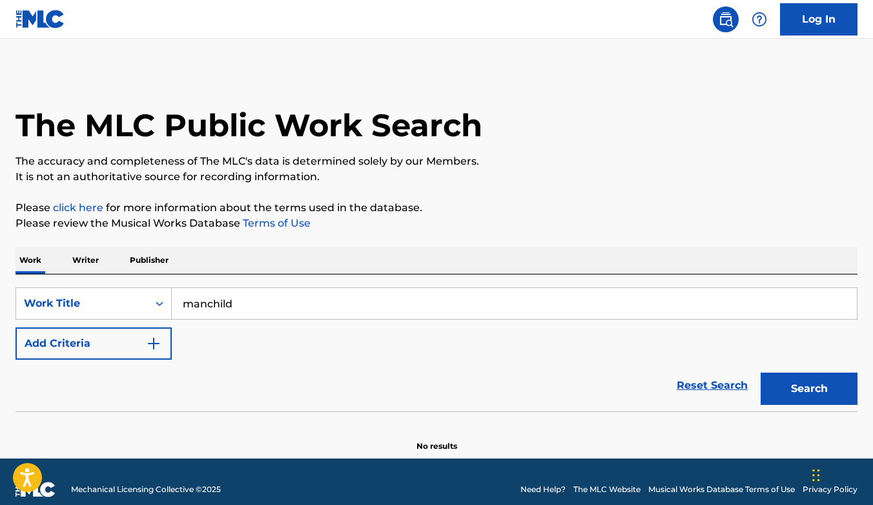
click at [149, 344] on img "Search Form" at bounding box center [154, 344] width 16 height 16
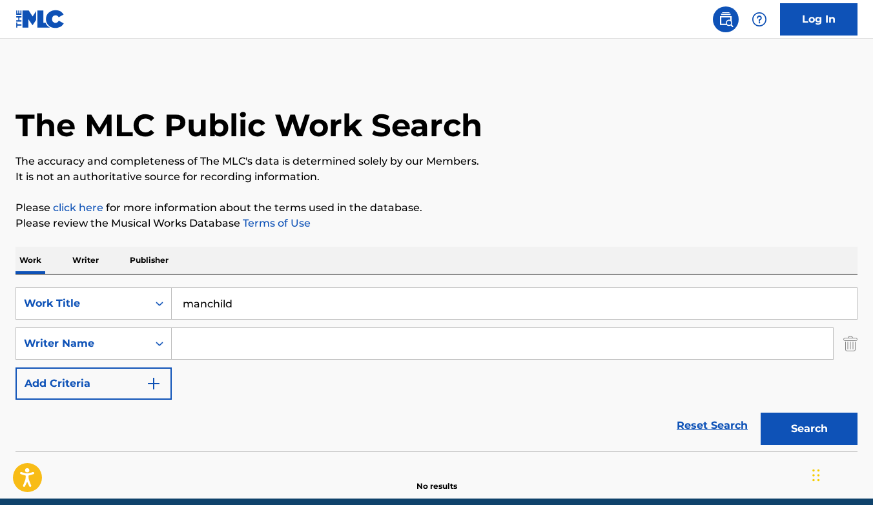
click at [233, 349] on input "Search Form" at bounding box center [502, 343] width 661 height 31
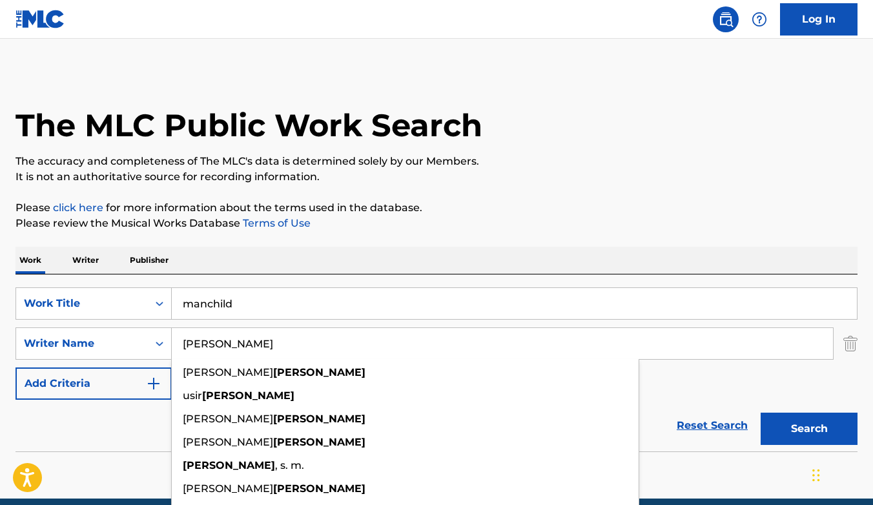
type input "carpenter"
click at [761, 413] on button "Search" at bounding box center [809, 429] width 97 height 32
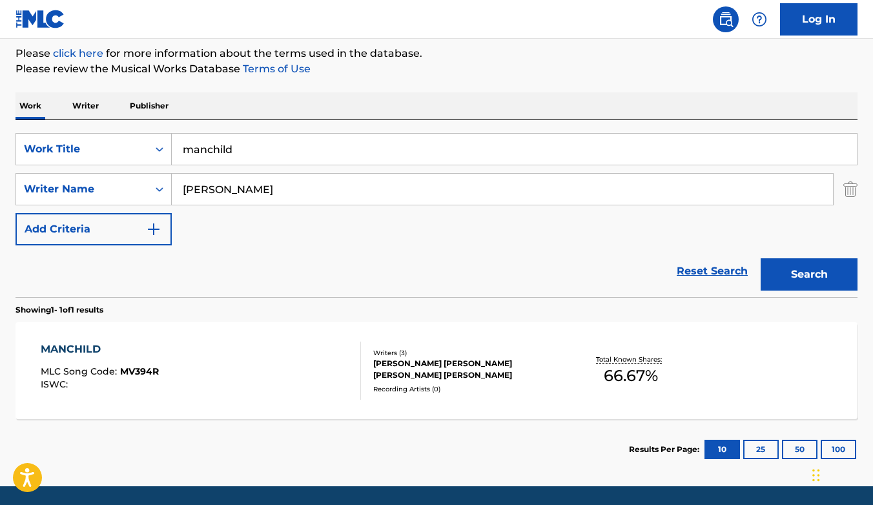
scroll to position [198, 0]
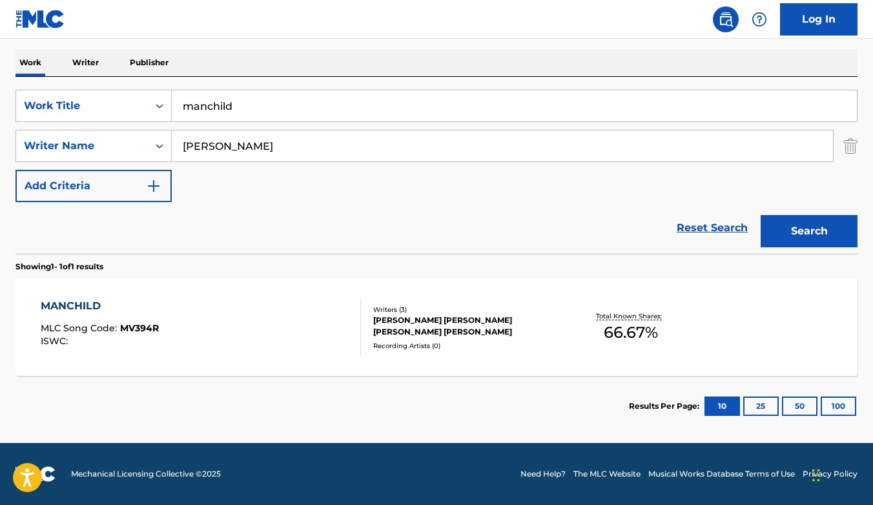
click at [418, 327] on div "AMY ROSE ALLEN, JACK MICHAEL ANTONOFF, SABRINA ANNLYNN CARPENTER" at bounding box center [467, 326] width 188 height 23
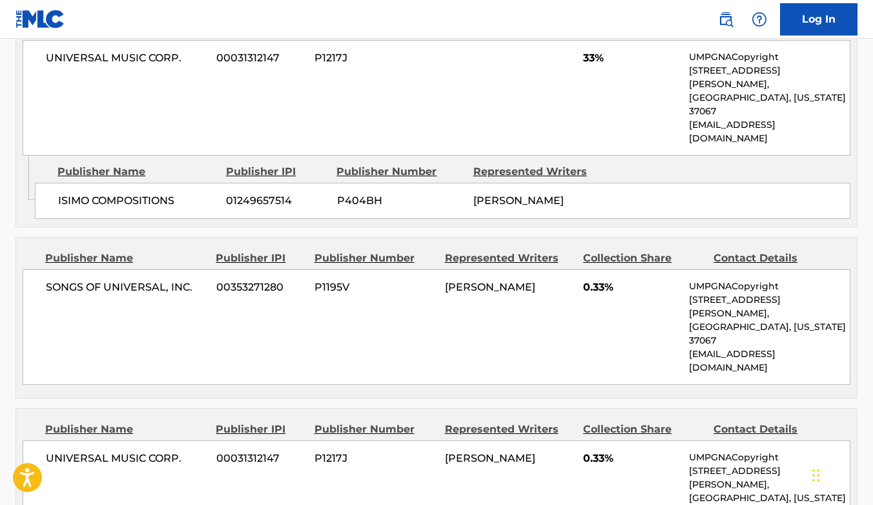
scroll to position [687, 0]
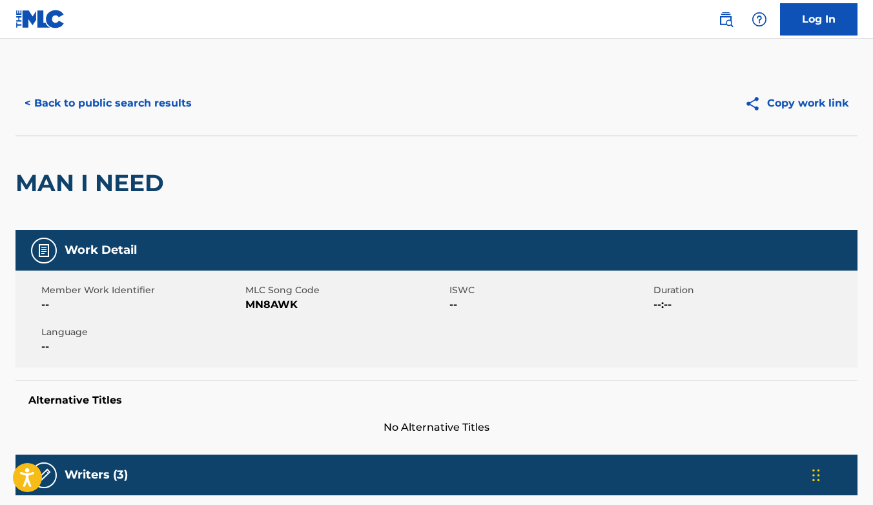
click at [58, 103] on button "< Back to public search results" at bounding box center [108, 103] width 185 height 32
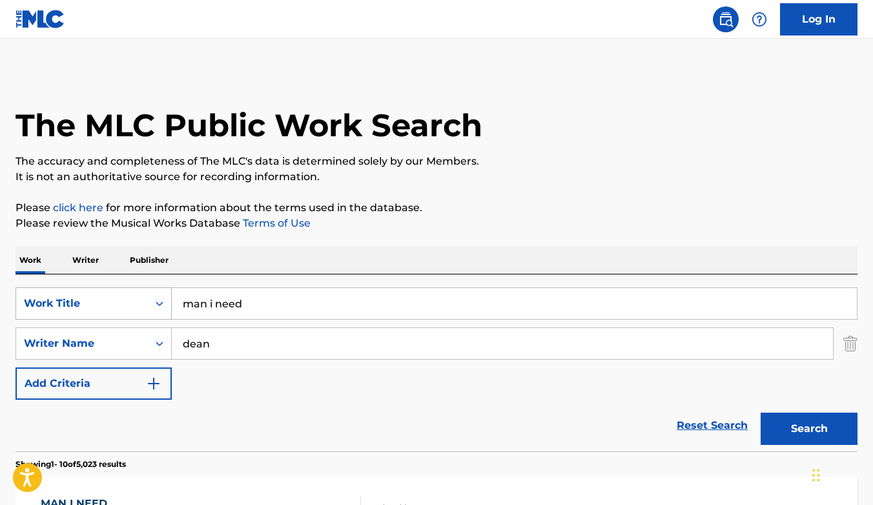
drag, startPoint x: 122, startPoint y: 302, endPoint x: 74, endPoint y: 302, distance: 48.4
click at [74, 302] on div "SearchWithCriteria1dfa8292-8452-4d47-84e8-24365275882d Work Title man i need" at bounding box center [437, 303] width 842 height 32
type input "amy rose allen"
drag, startPoint x: 272, startPoint y: 305, endPoint x: 154, endPoint y: 305, distance: 118.2
click at [154, 305] on div "SearchWithCriteria1dfa8292-8452-4d47-84e8-24365275882d Work Title amy rose allen" at bounding box center [437, 303] width 842 height 32
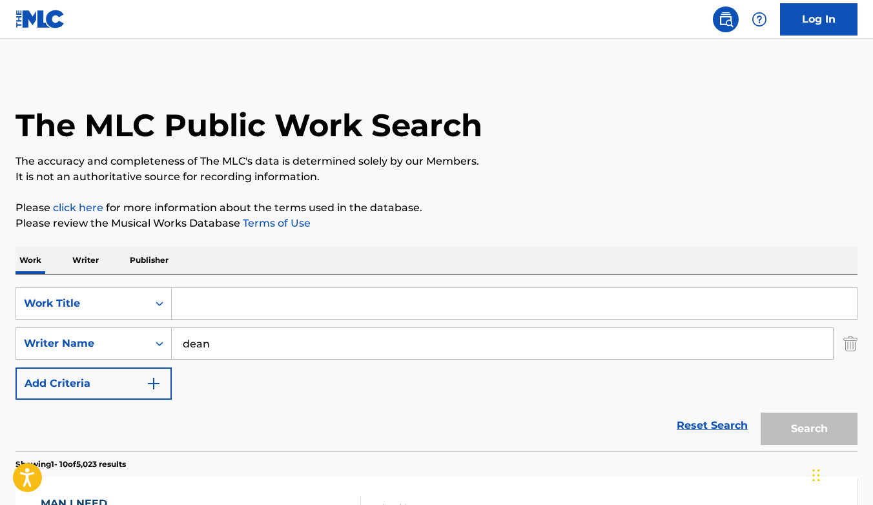
drag, startPoint x: 222, startPoint y: 342, endPoint x: 182, endPoint y: 342, distance: 39.4
click at [183, 342] on input "dean" at bounding box center [502, 343] width 661 height 31
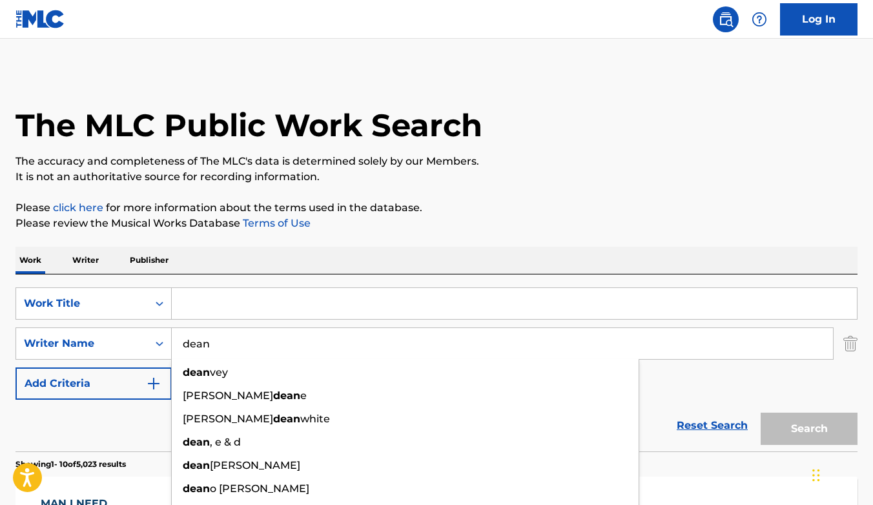
paste input "amy rose alle"
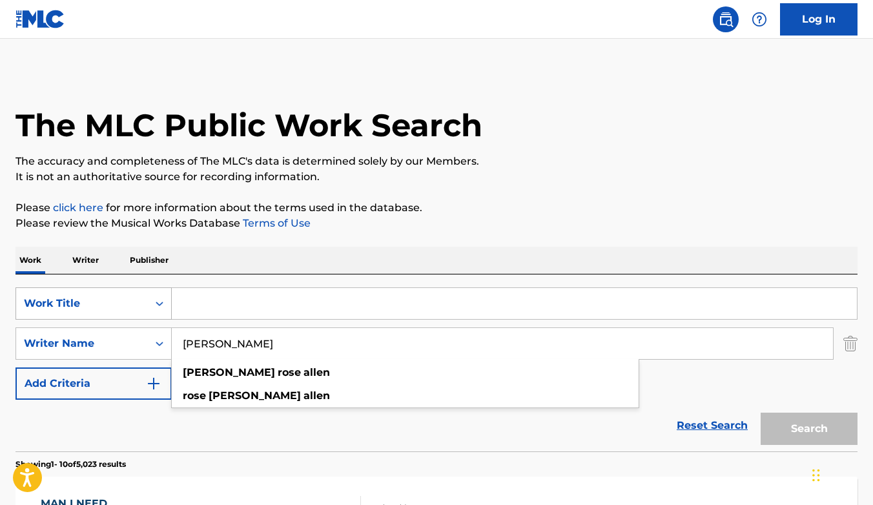
type input "amy rose allen"
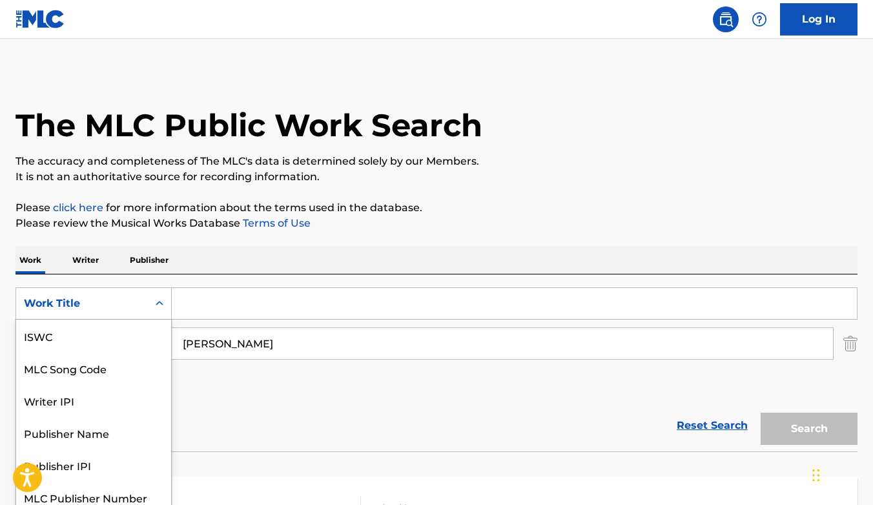
click at [154, 304] on icon "Search Form" at bounding box center [159, 303] width 13 height 13
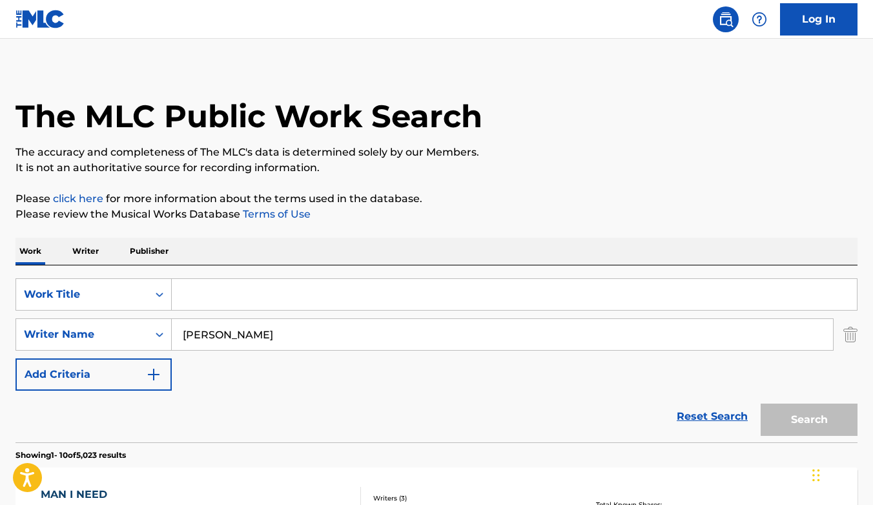
click at [267, 400] on div "Reset Search Search" at bounding box center [437, 417] width 842 height 52
click at [849, 335] on img "Search Form" at bounding box center [850, 334] width 14 height 32
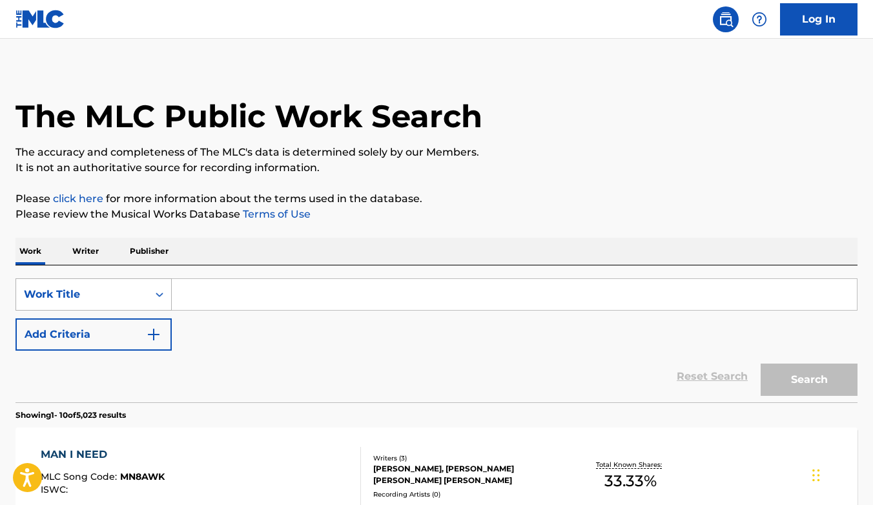
click at [164, 295] on icon "Search Form" at bounding box center [159, 294] width 13 height 13
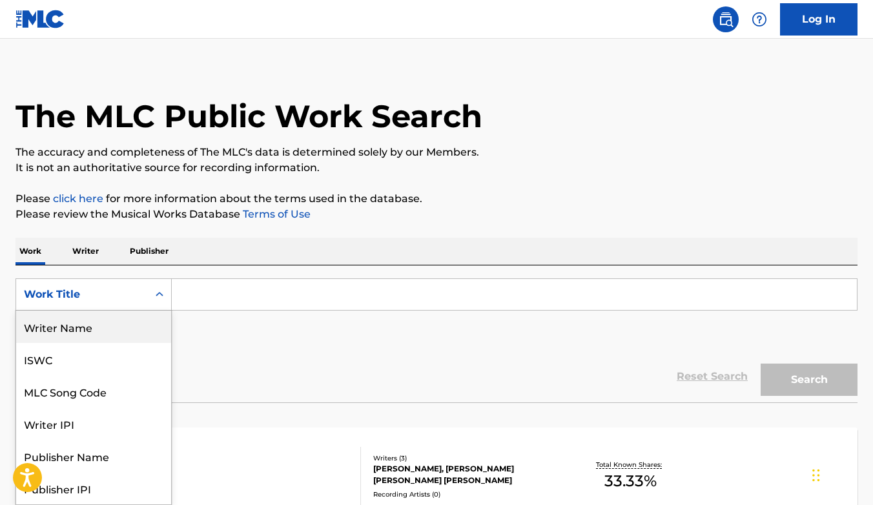
click at [95, 331] on div "Writer Name" at bounding box center [93, 327] width 155 height 32
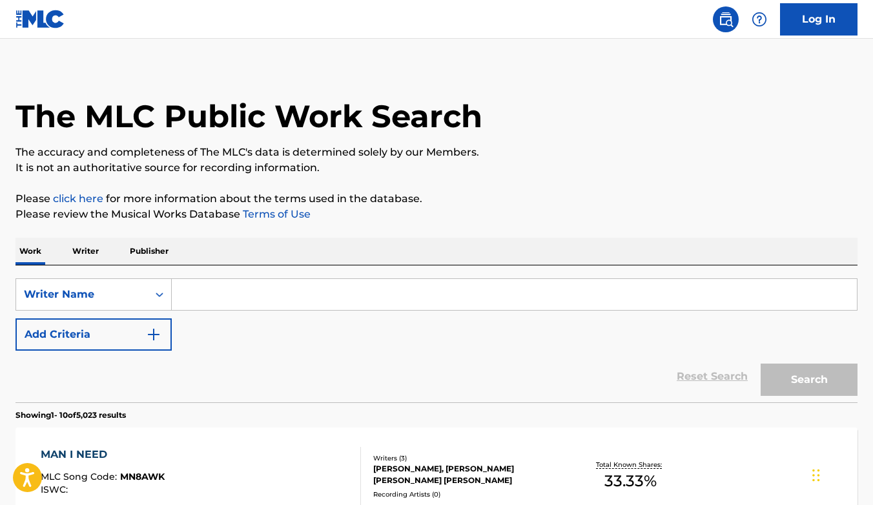
click at [228, 293] on input "Search Form" at bounding box center [514, 294] width 685 height 31
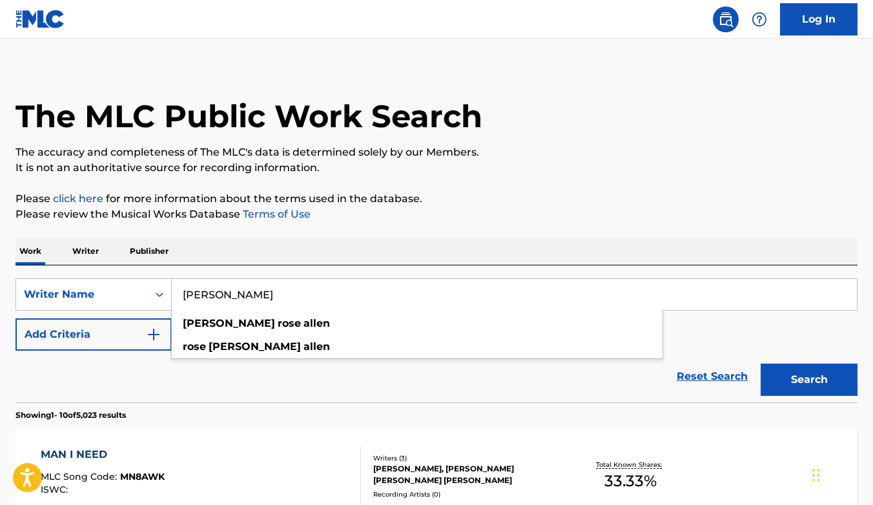
type input "Amy rose allen"
click at [761, 364] on button "Search" at bounding box center [809, 380] width 97 height 32
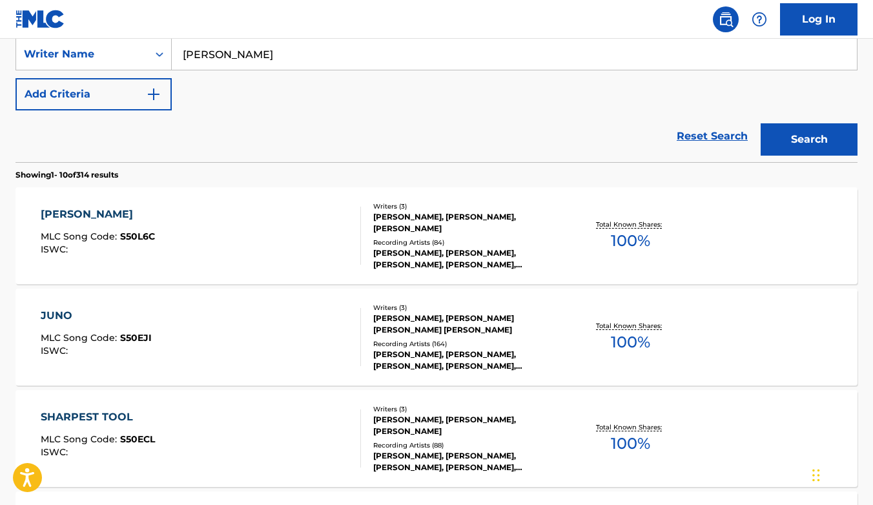
scroll to position [251, 0]
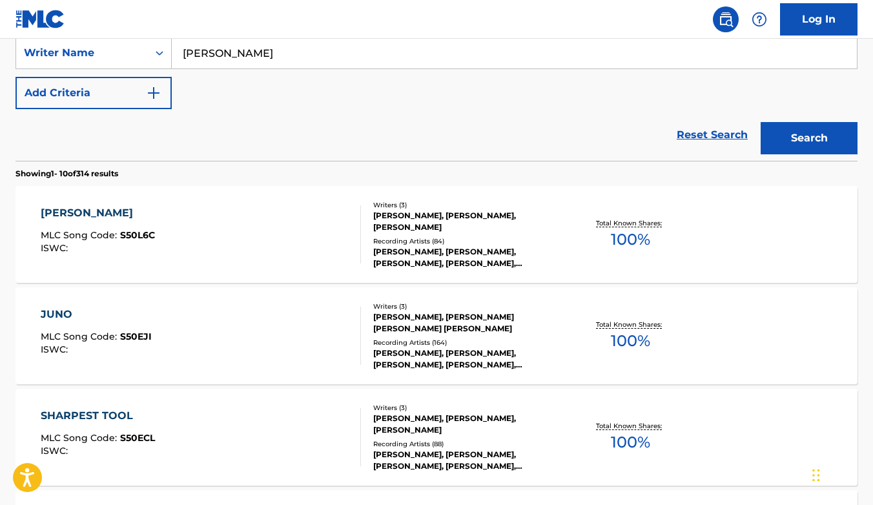
click at [70, 211] on div "SLIM PICKINS" at bounding box center [98, 213] width 114 height 16
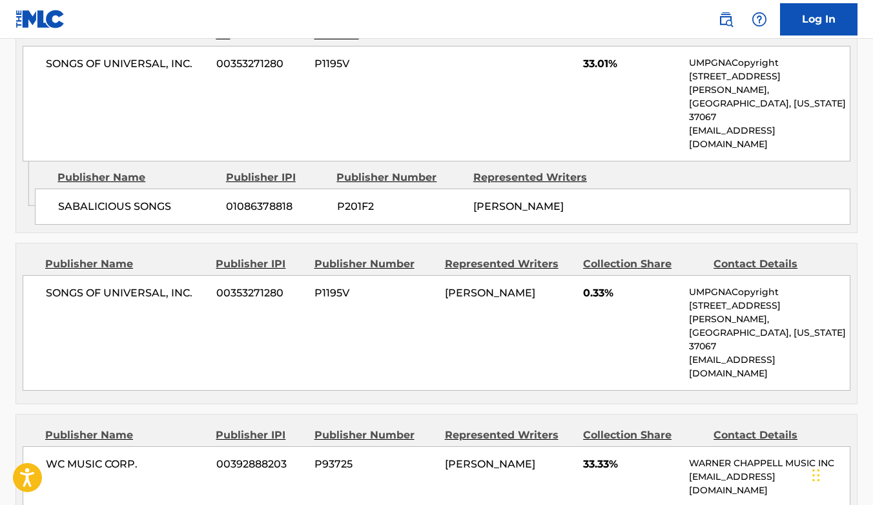
scroll to position [1088, 0]
